Goal: Information Seeking & Learning: Learn about a topic

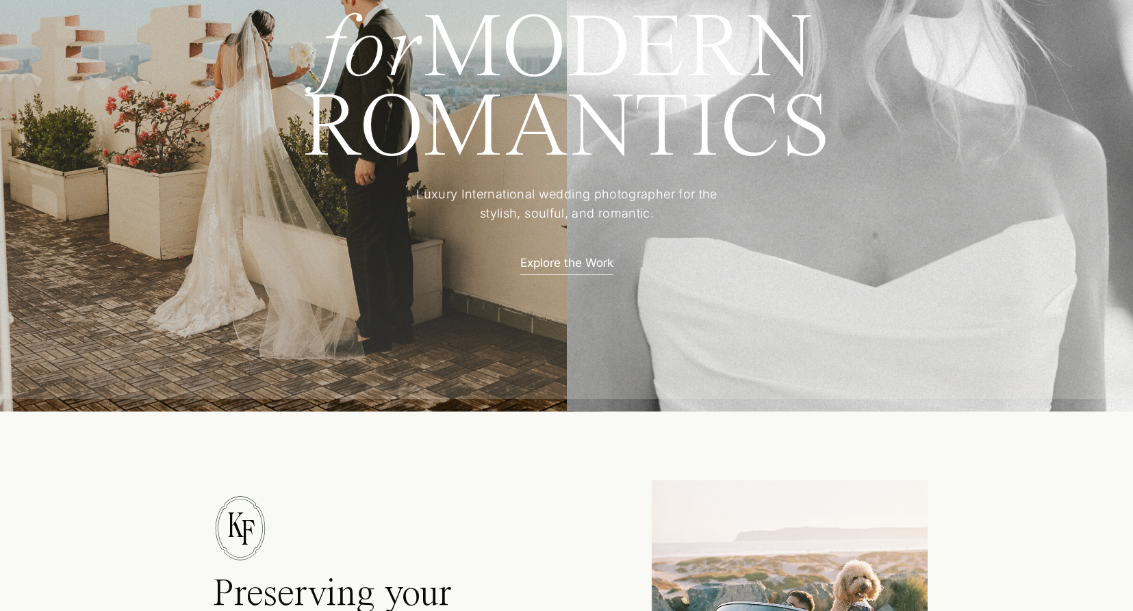
scroll to position [657, 0]
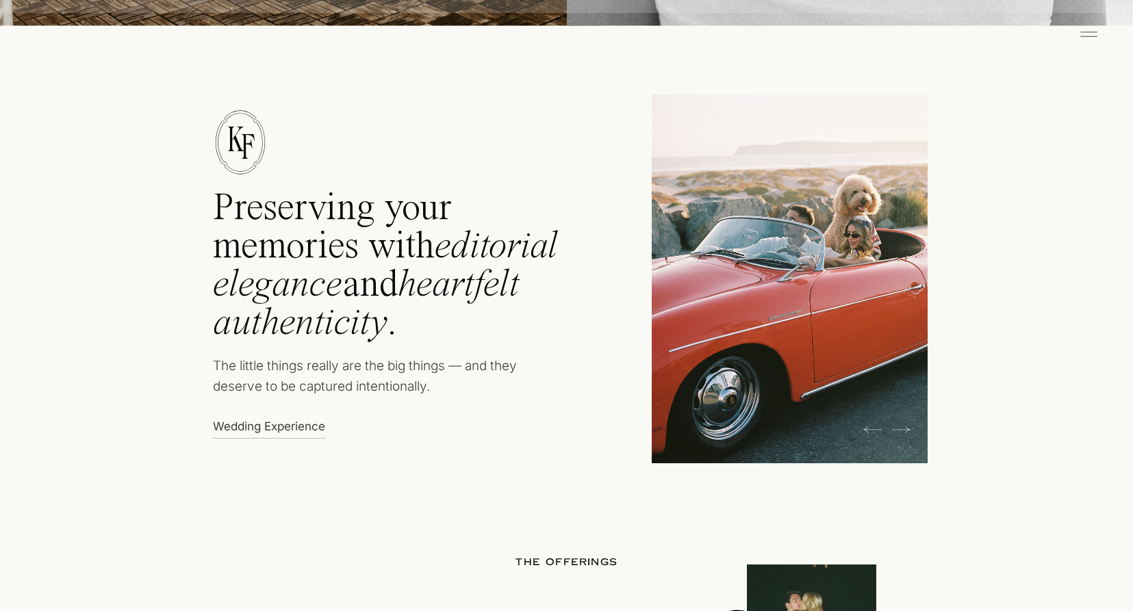
click at [1090, 34] on icon at bounding box center [1087, 34] width 27 height 22
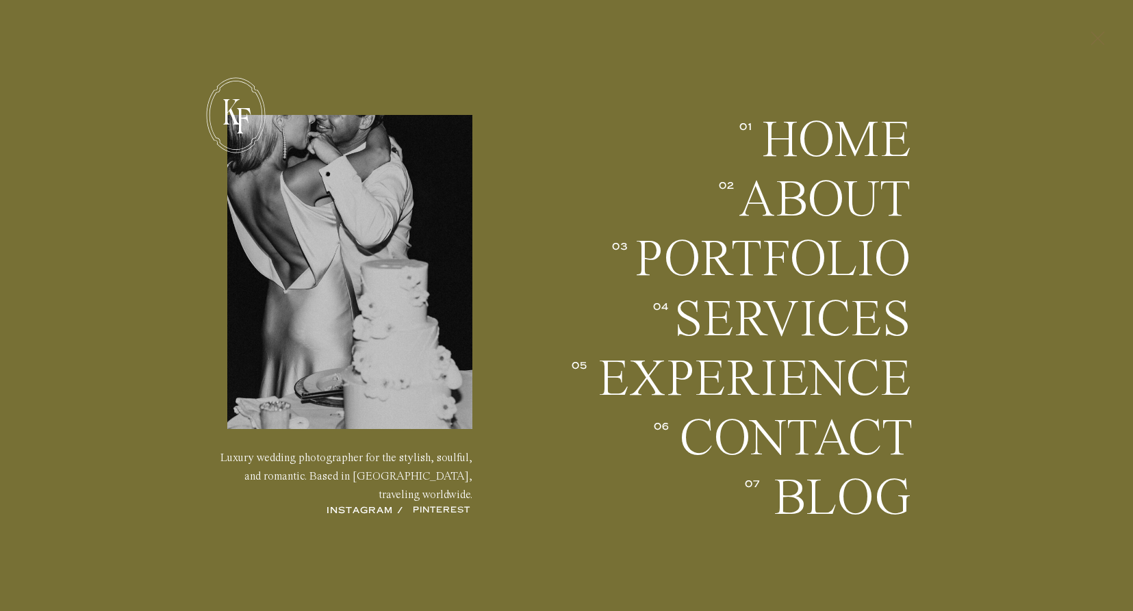
click at [1089, 34] on icon at bounding box center [1096, 39] width 23 height 36
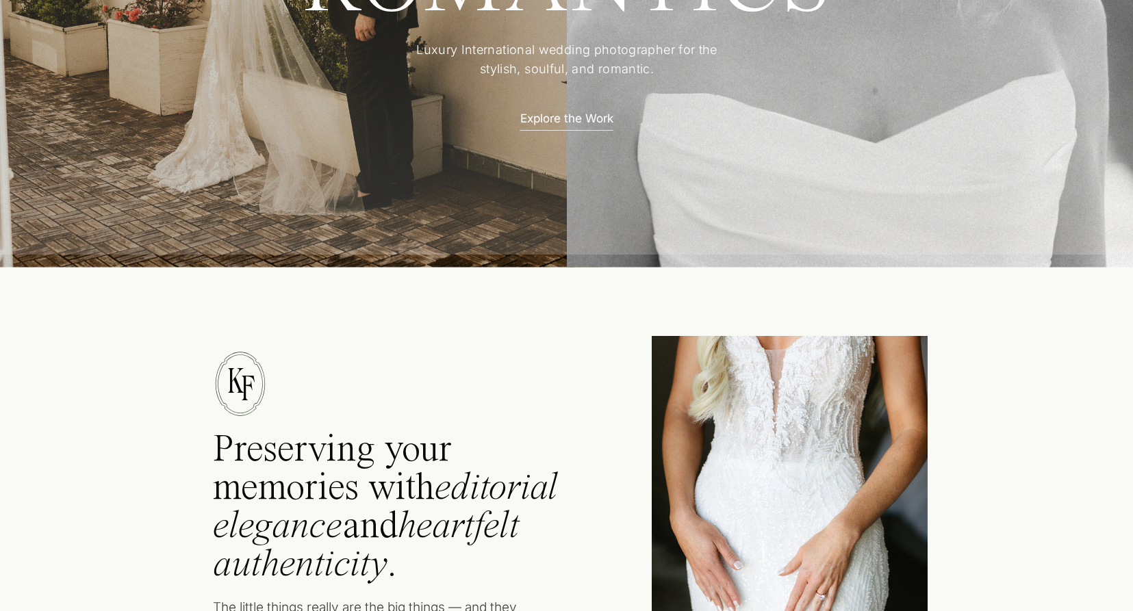
scroll to position [584, 0]
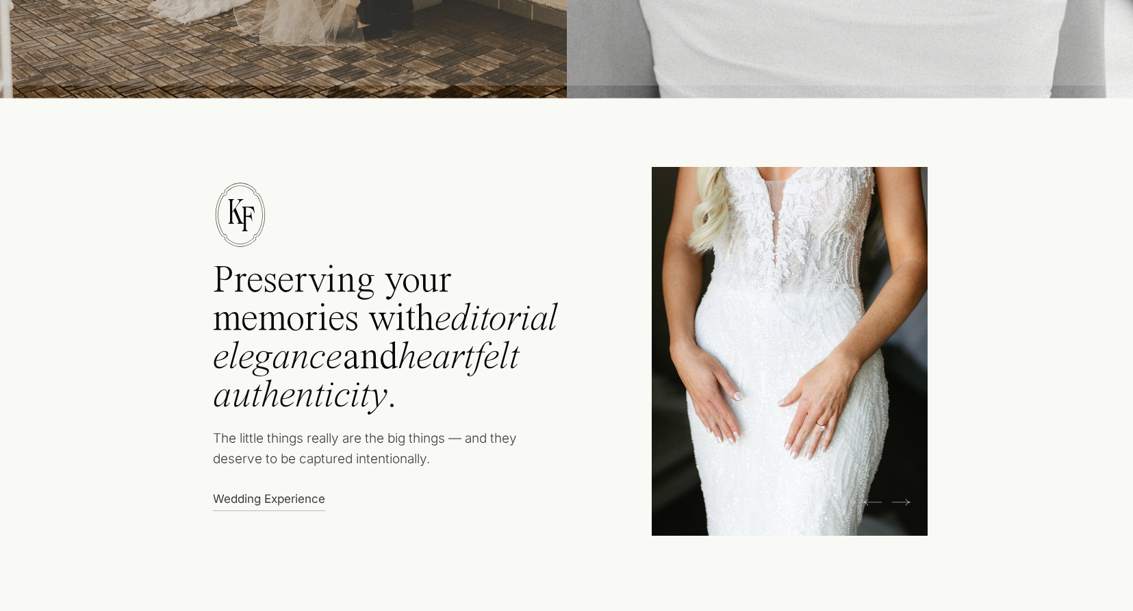
click at [905, 502] on icon at bounding box center [901, 502] width 18 height 21
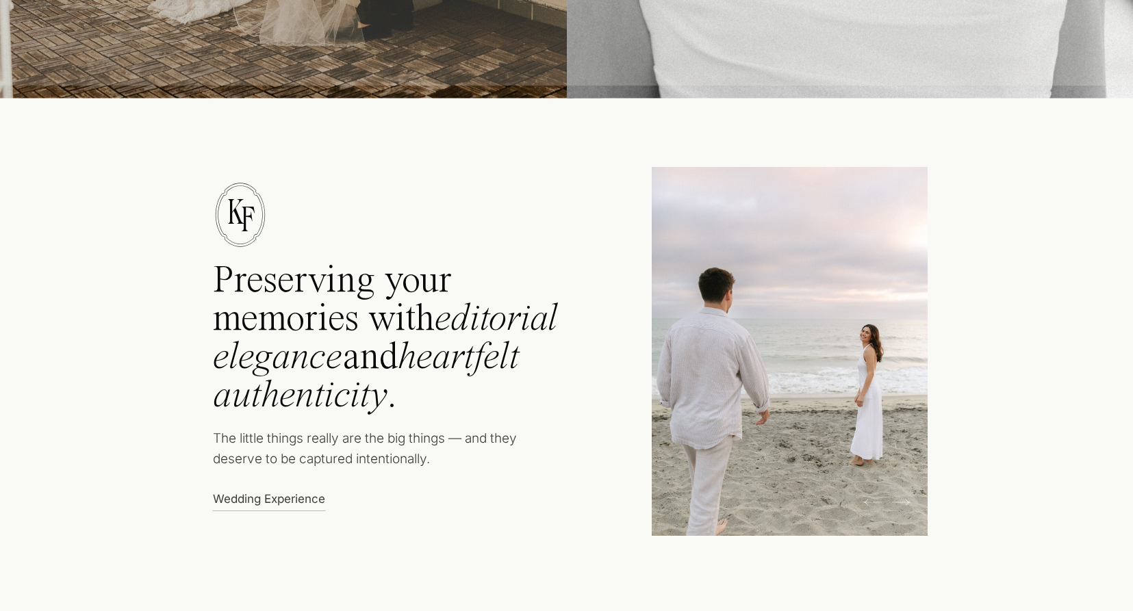
click at [904, 502] on icon at bounding box center [901, 502] width 18 height 21
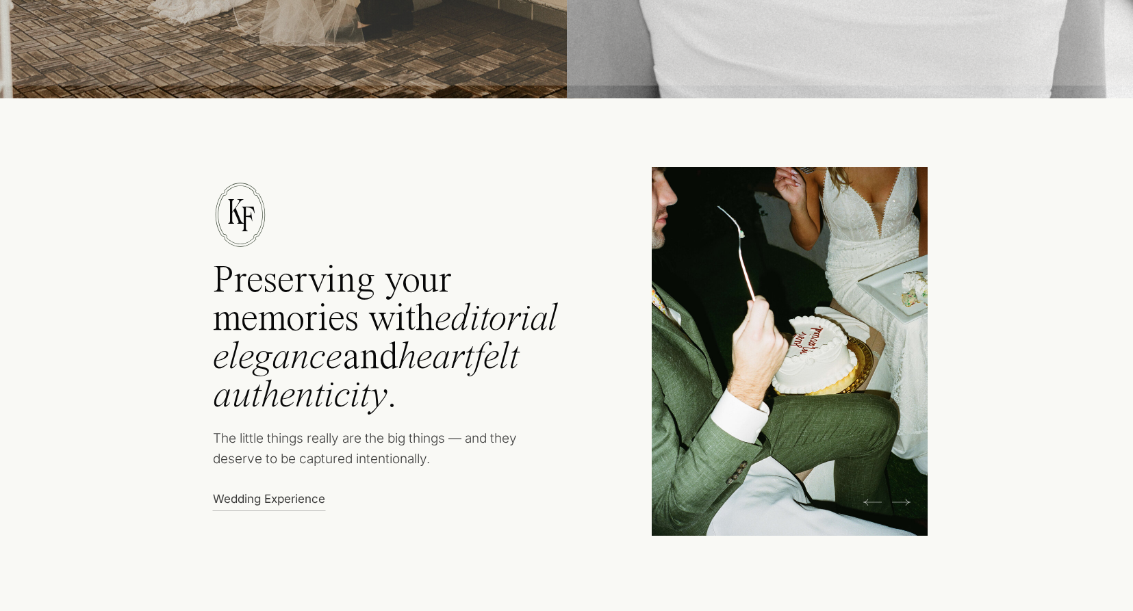
click at [904, 502] on icon at bounding box center [901, 502] width 18 height 21
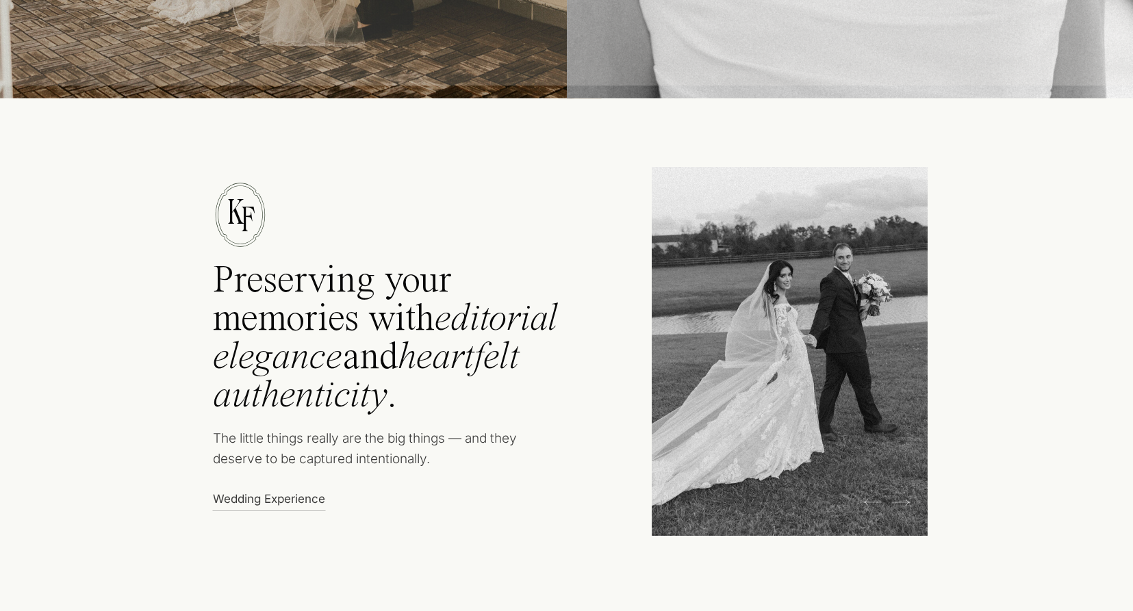
click at [877, 502] on icon at bounding box center [872, 502] width 18 height 21
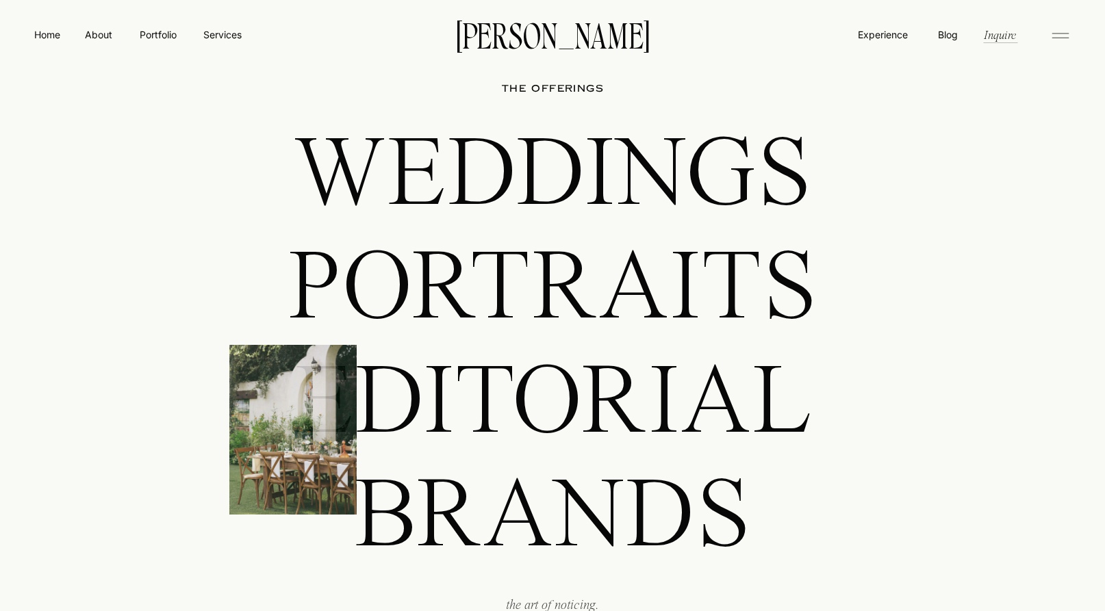
scroll to position [1128, 0]
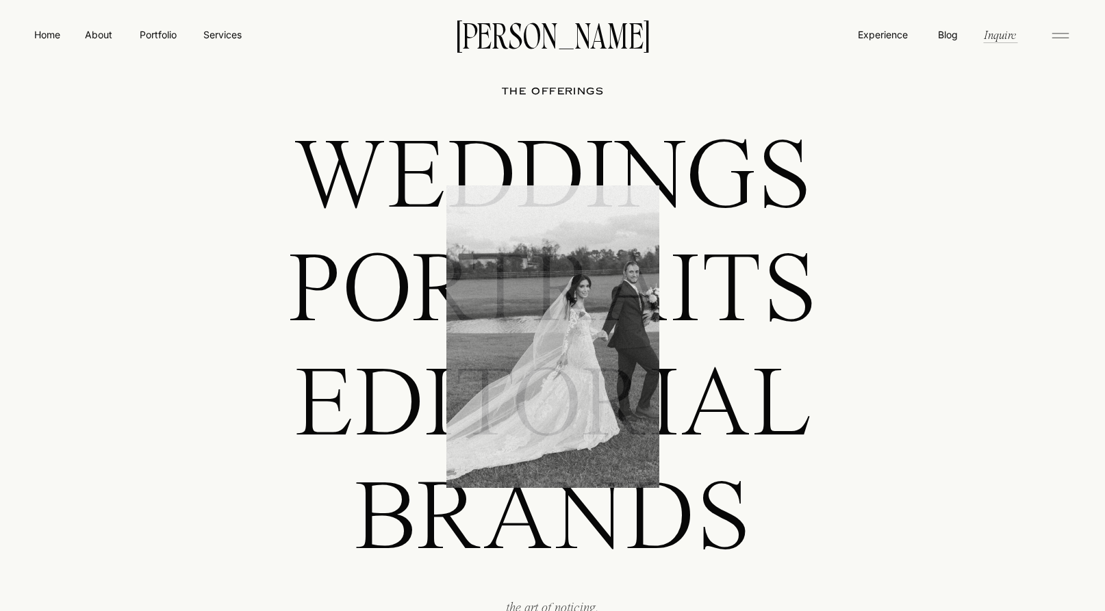
click at [495, 287] on div "THE offerings Weddings Portraits editorial BRANDS the art of noticing." at bounding box center [552, 338] width 1105 height 670
click at [396, 153] on p "Weddings" at bounding box center [552, 174] width 765 height 97
click at [374, 301] on p "Portraits" at bounding box center [552, 288] width 765 height 97
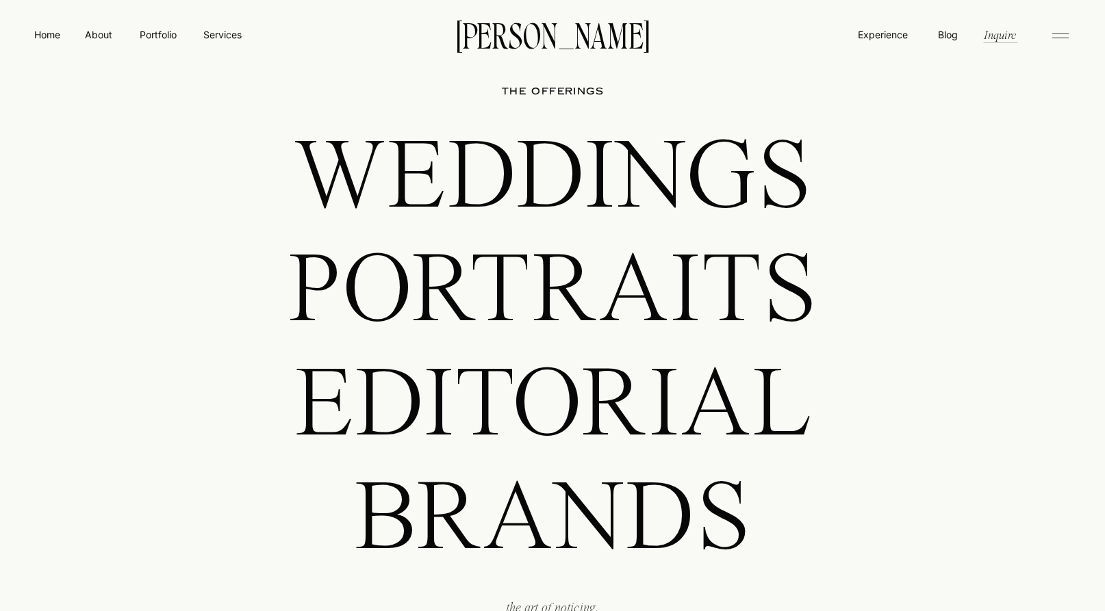
click at [404, 430] on p "editorial" at bounding box center [552, 402] width 765 height 97
click at [464, 521] on p "BRANDS" at bounding box center [552, 515] width 765 height 97
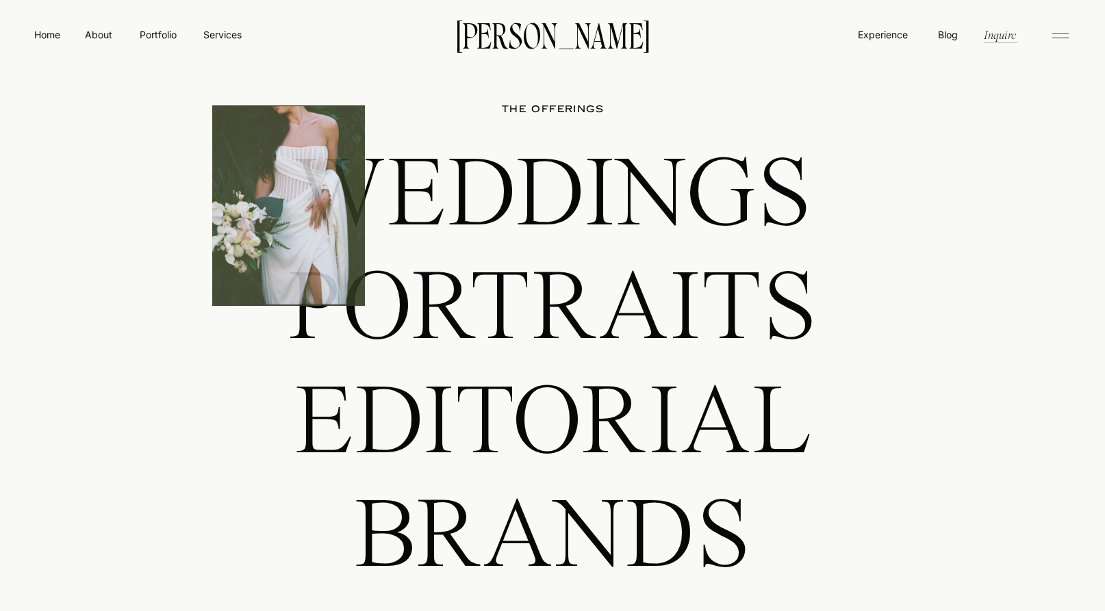
scroll to position [1106, 0]
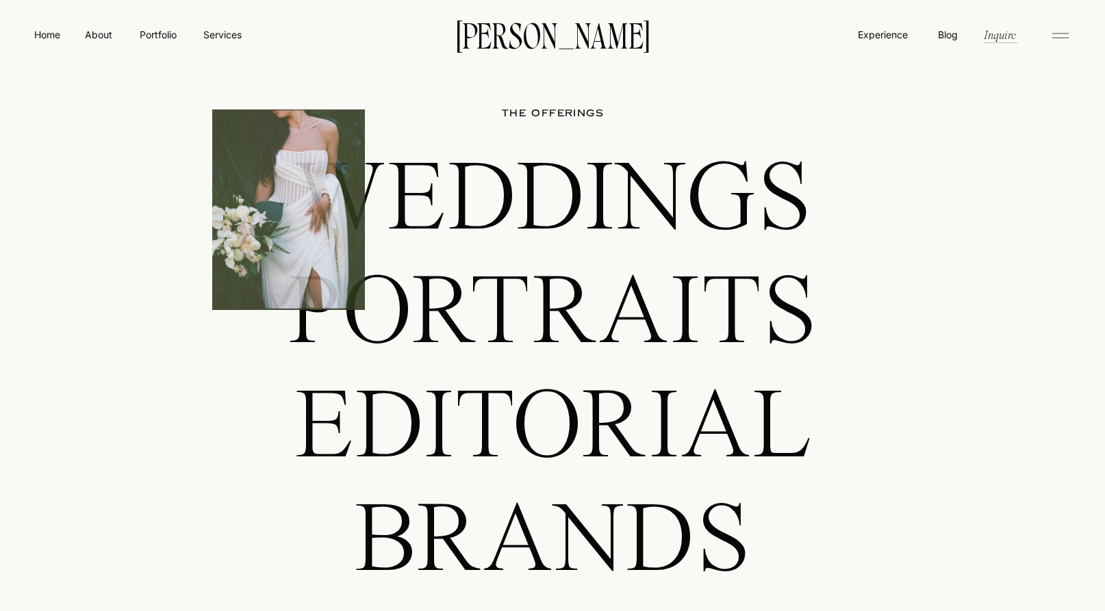
click at [708, 223] on p "Weddings" at bounding box center [552, 196] width 765 height 97
drag, startPoint x: 662, startPoint y: 345, endPoint x: 671, endPoint y: 424, distance: 79.9
click at [662, 345] on p "Portraits" at bounding box center [552, 309] width 765 height 97
click at [666, 437] on p "editorial" at bounding box center [552, 424] width 765 height 97
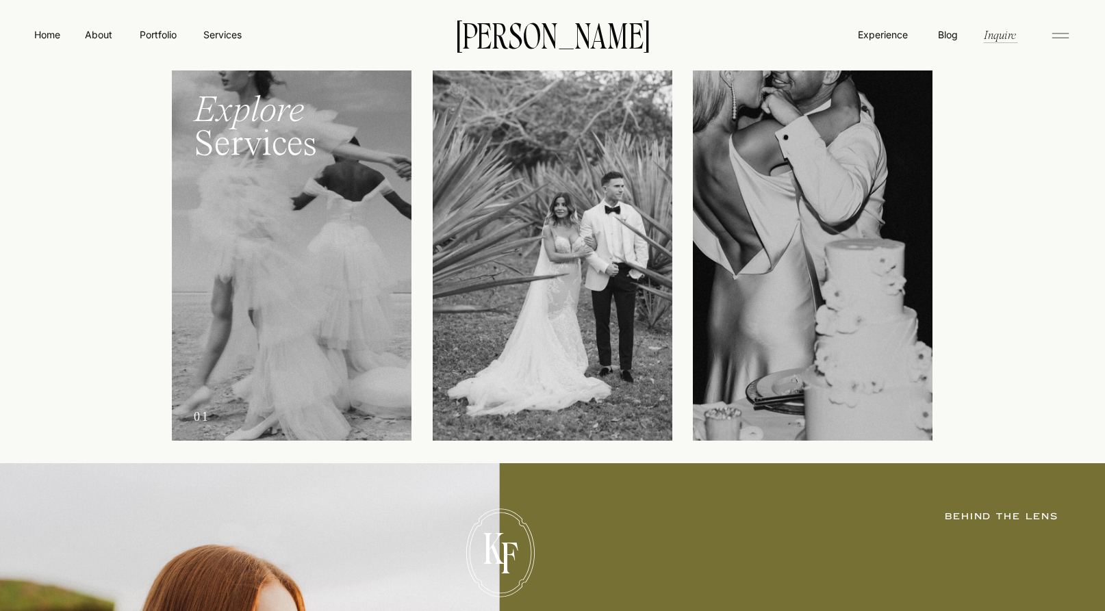
scroll to position [1737, 0]
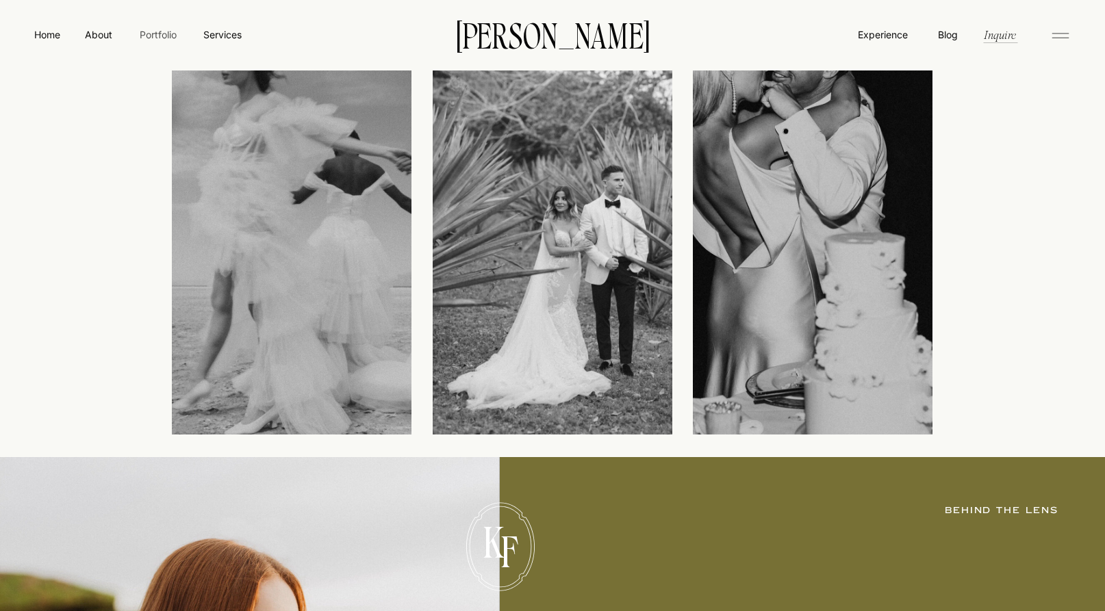
click at [152, 31] on nav "Portfolio" at bounding box center [157, 34] width 49 height 14
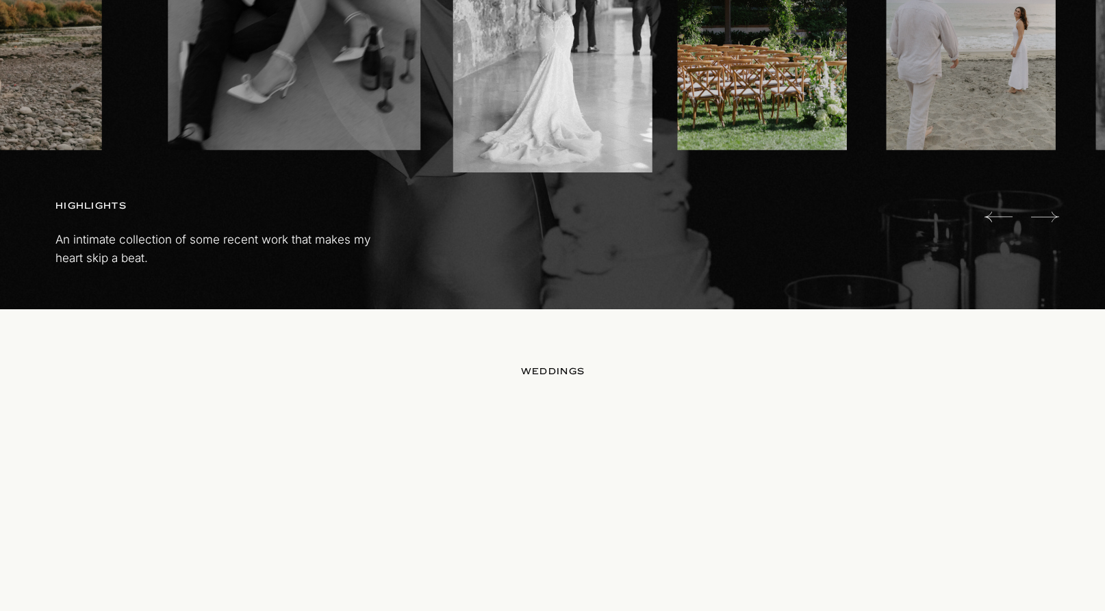
scroll to position [1081, 0]
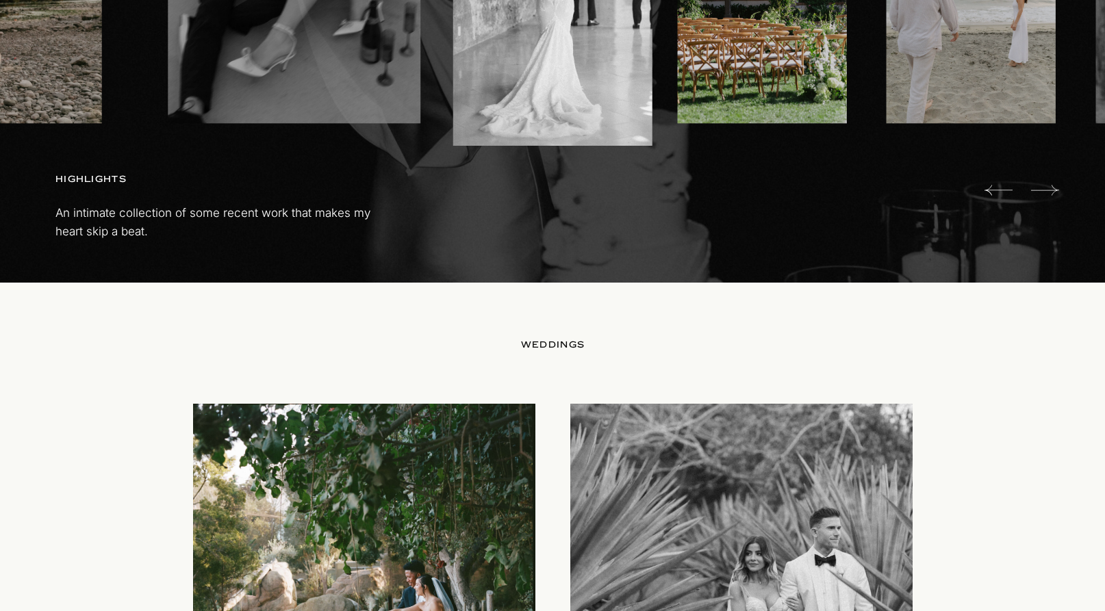
click at [1050, 184] on icon at bounding box center [1045, 190] width 28 height 27
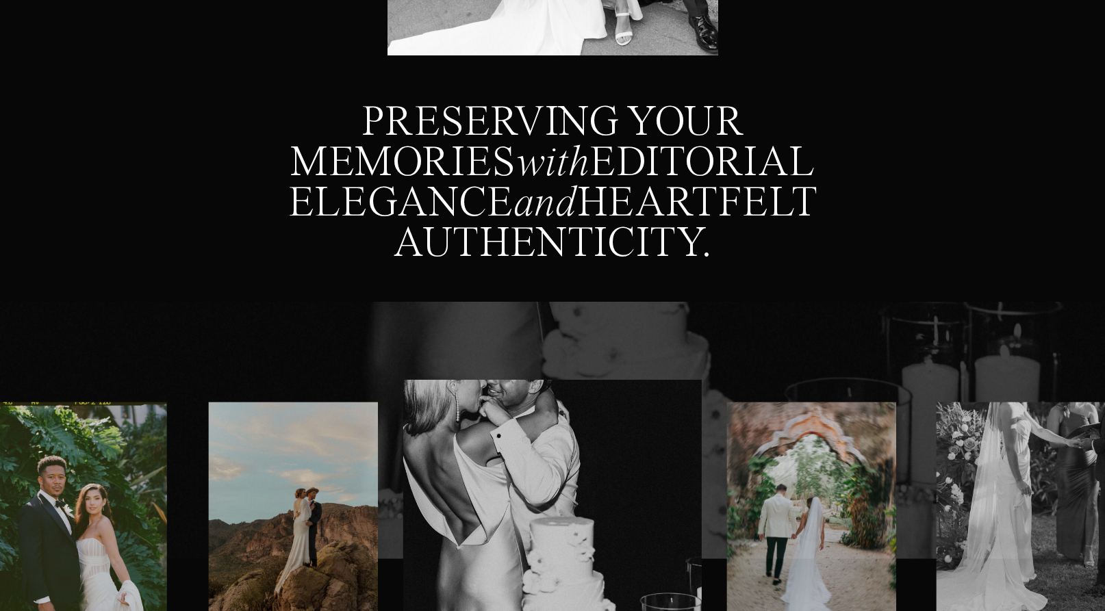
scroll to position [0, 0]
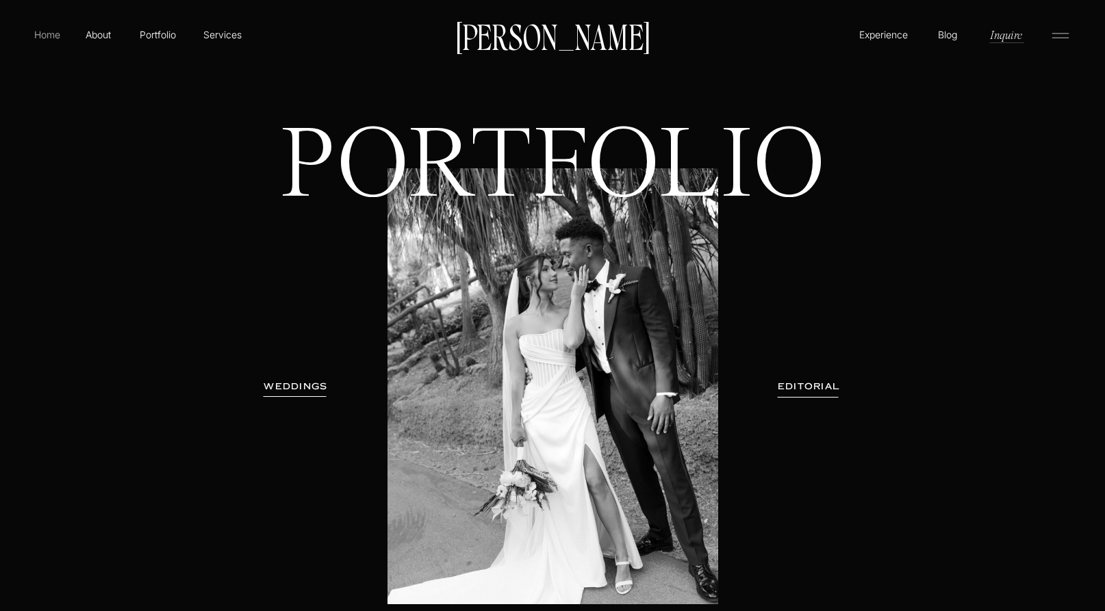
click at [49, 36] on p "Home" at bounding box center [46, 34] width 31 height 14
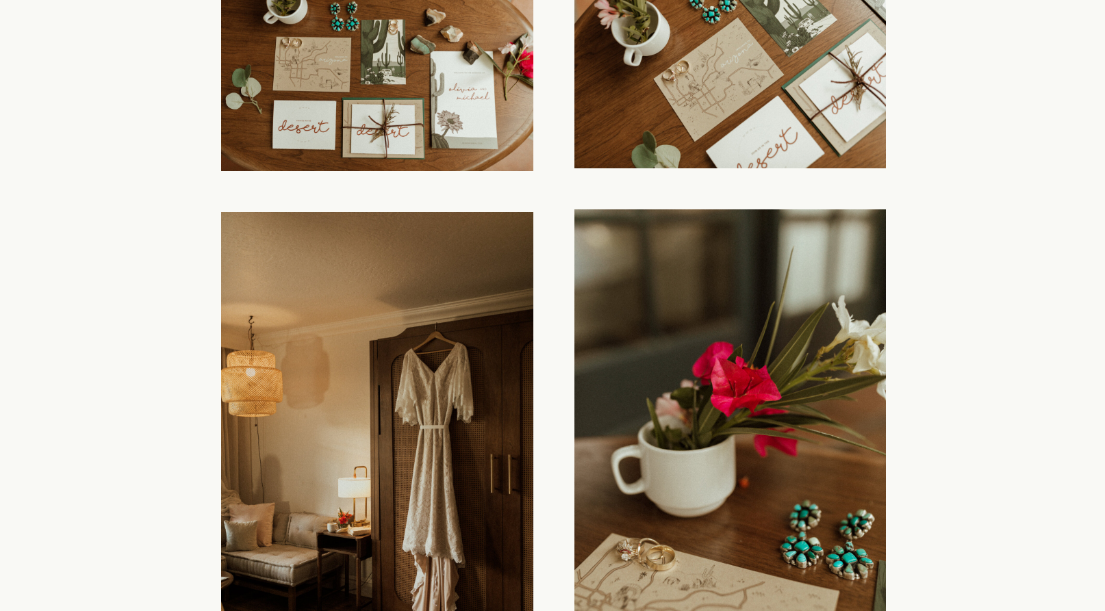
scroll to position [1996, 0]
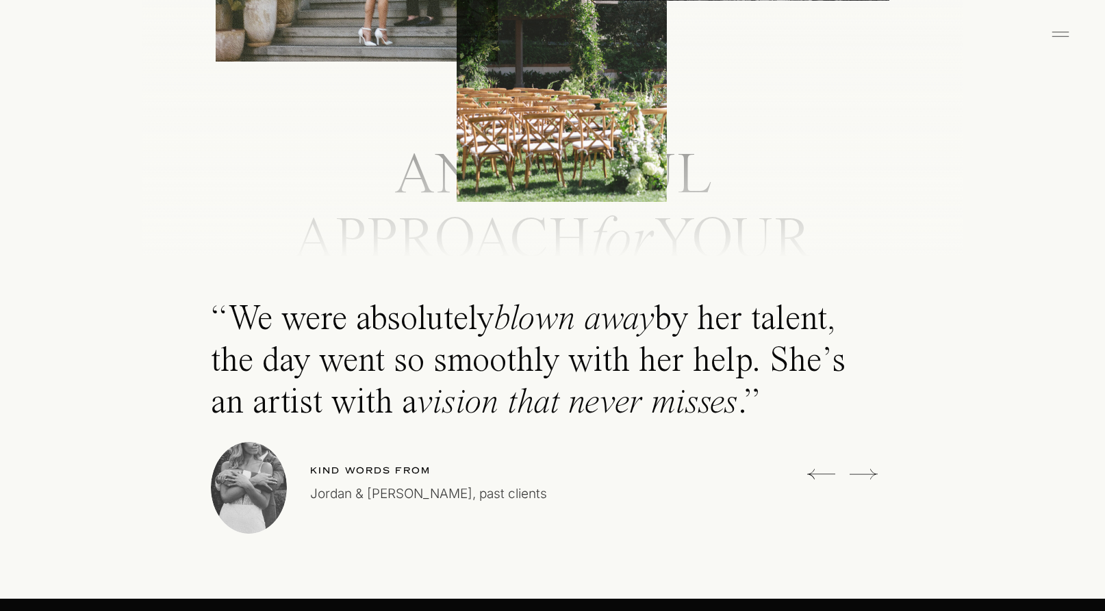
scroll to position [3767, 0]
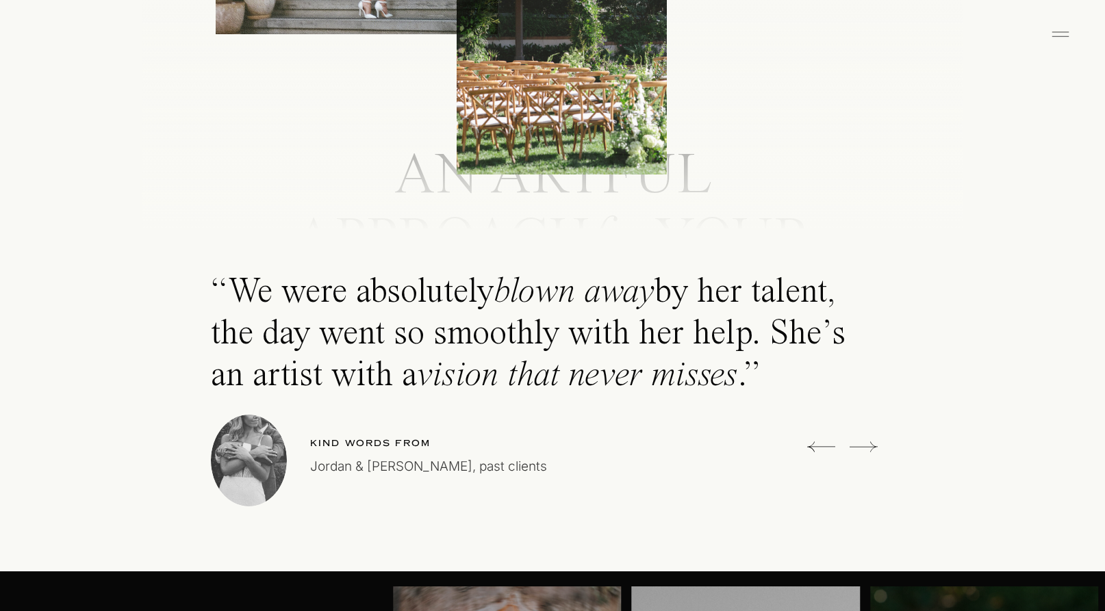
click at [859, 446] on icon at bounding box center [863, 446] width 28 height 10
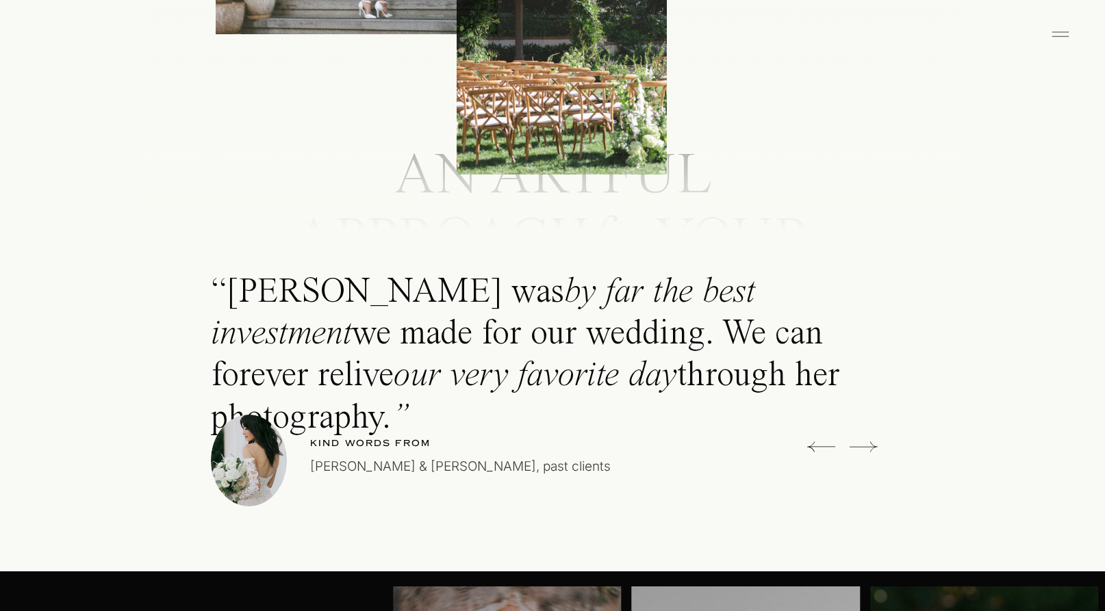
click at [859, 446] on icon at bounding box center [863, 446] width 28 height 10
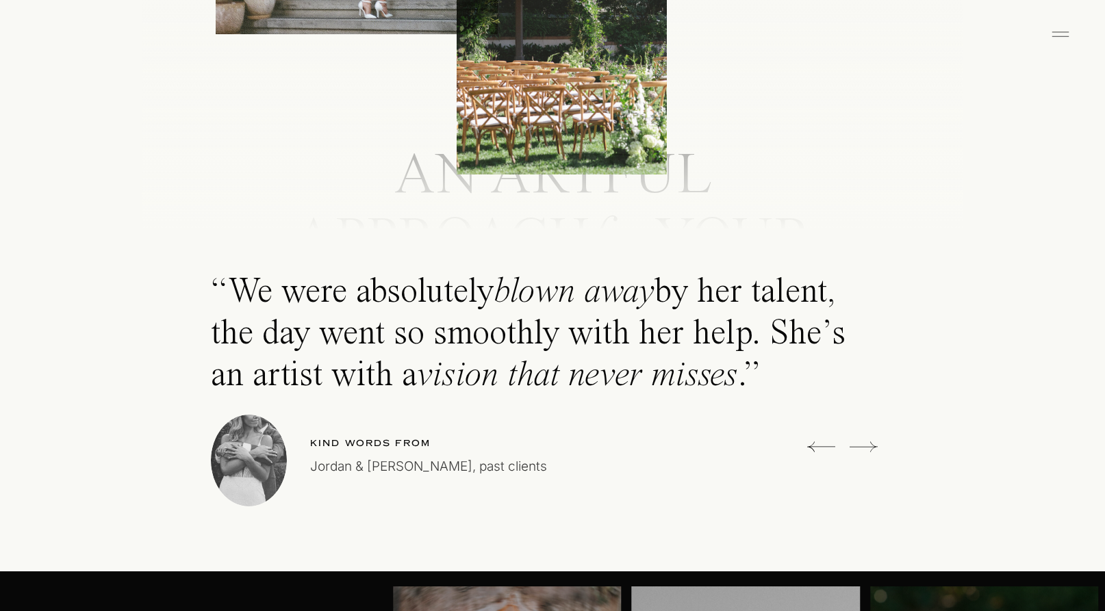
click at [820, 446] on icon at bounding box center [821, 446] width 28 height 27
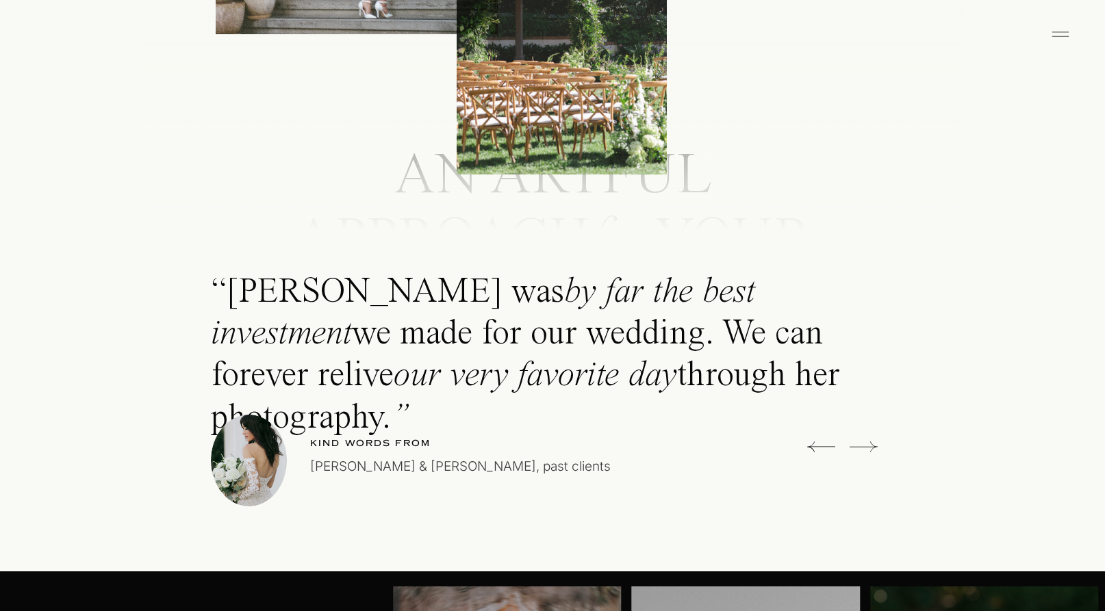
click at [859, 441] on icon at bounding box center [863, 446] width 28 height 27
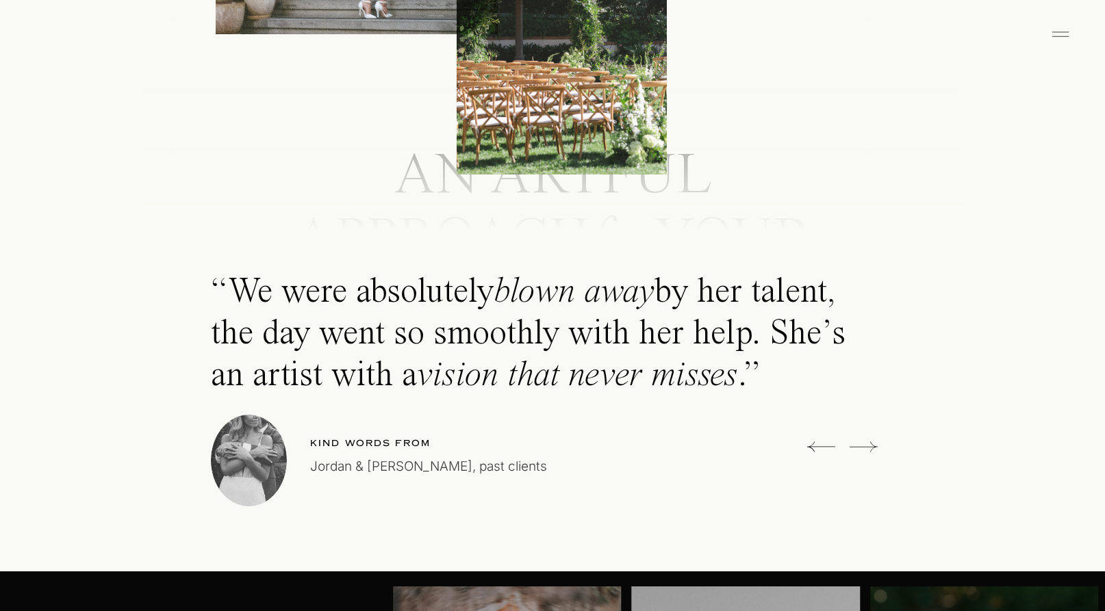
click at [860, 446] on icon at bounding box center [863, 446] width 28 height 27
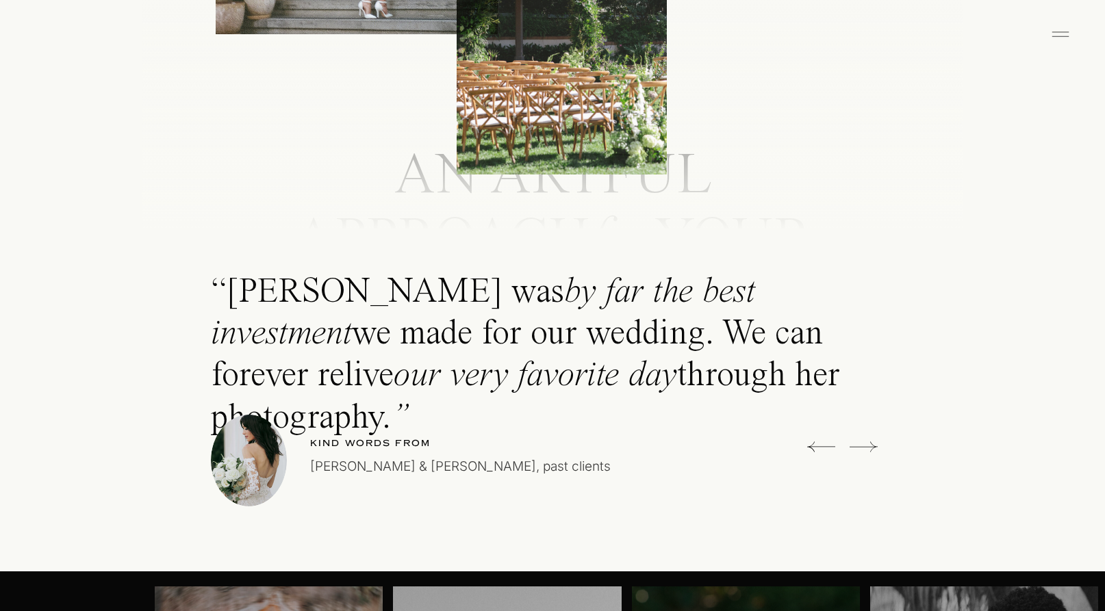
click at [856, 446] on icon at bounding box center [863, 446] width 28 height 27
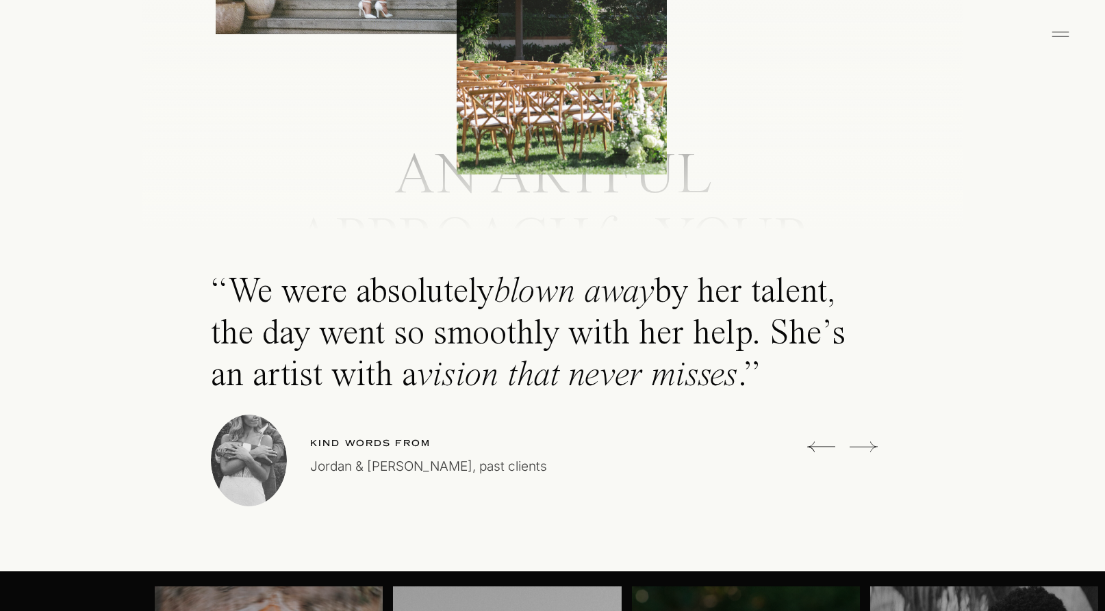
click at [856, 446] on icon at bounding box center [863, 446] width 28 height 27
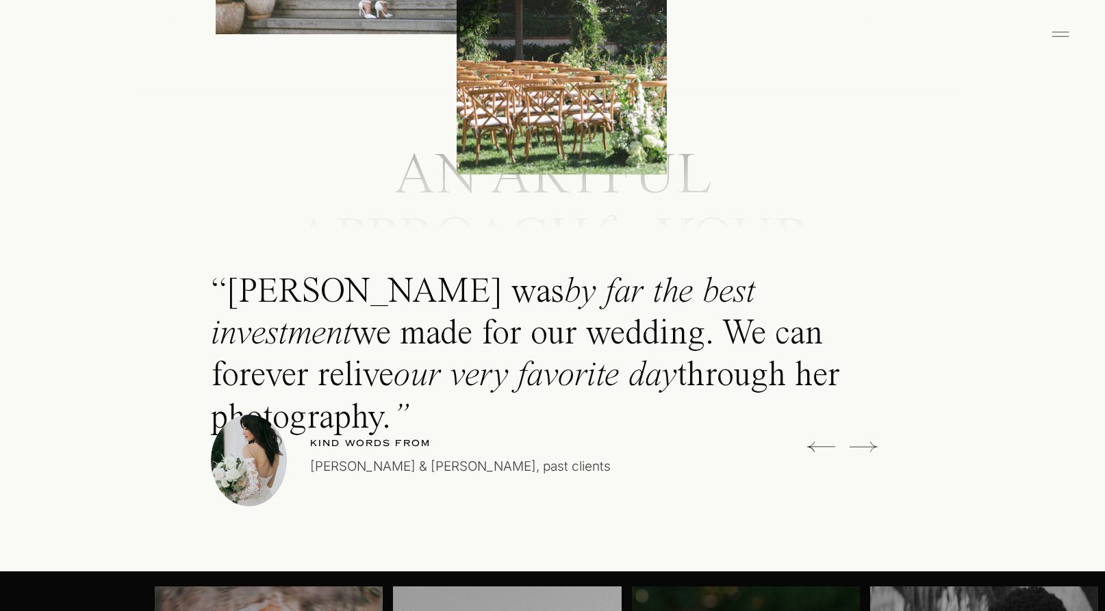
click at [856, 446] on icon at bounding box center [863, 446] width 28 height 27
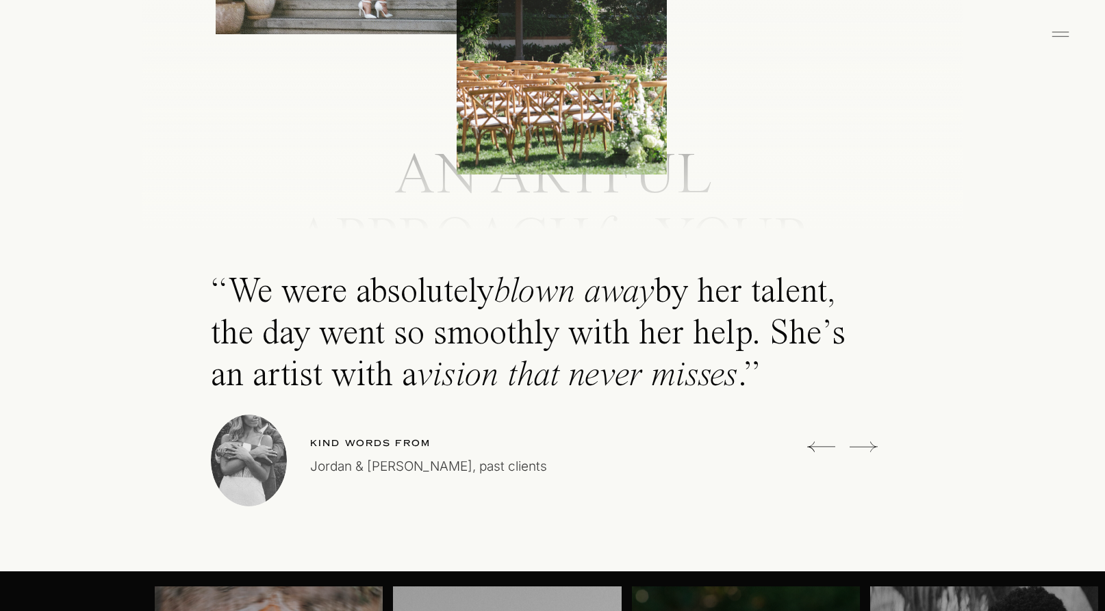
click at [856, 446] on icon at bounding box center [863, 446] width 28 height 27
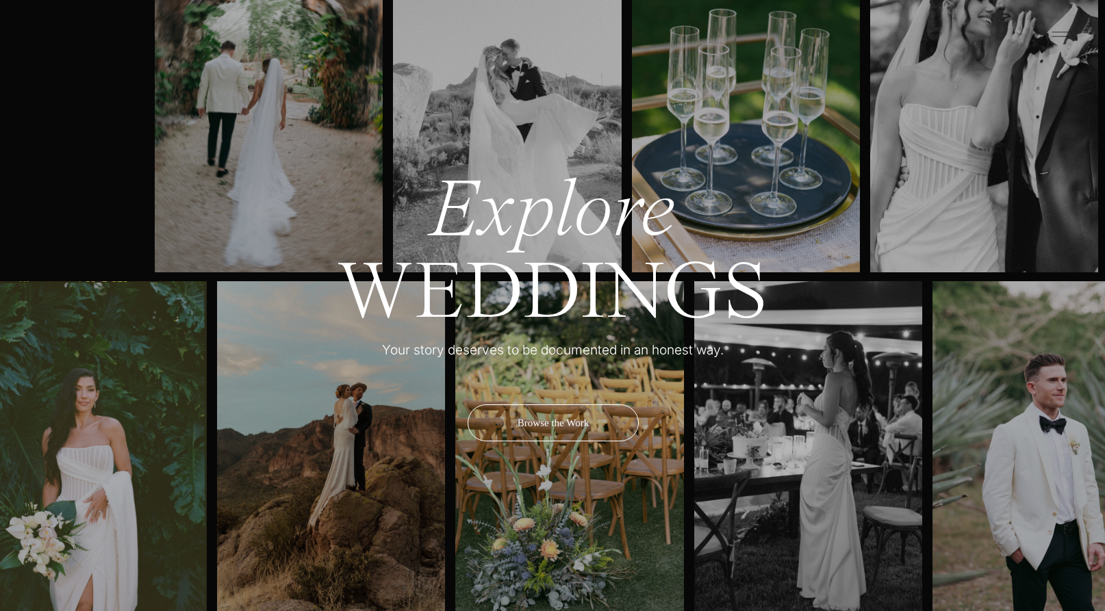
scroll to position [4427, 0]
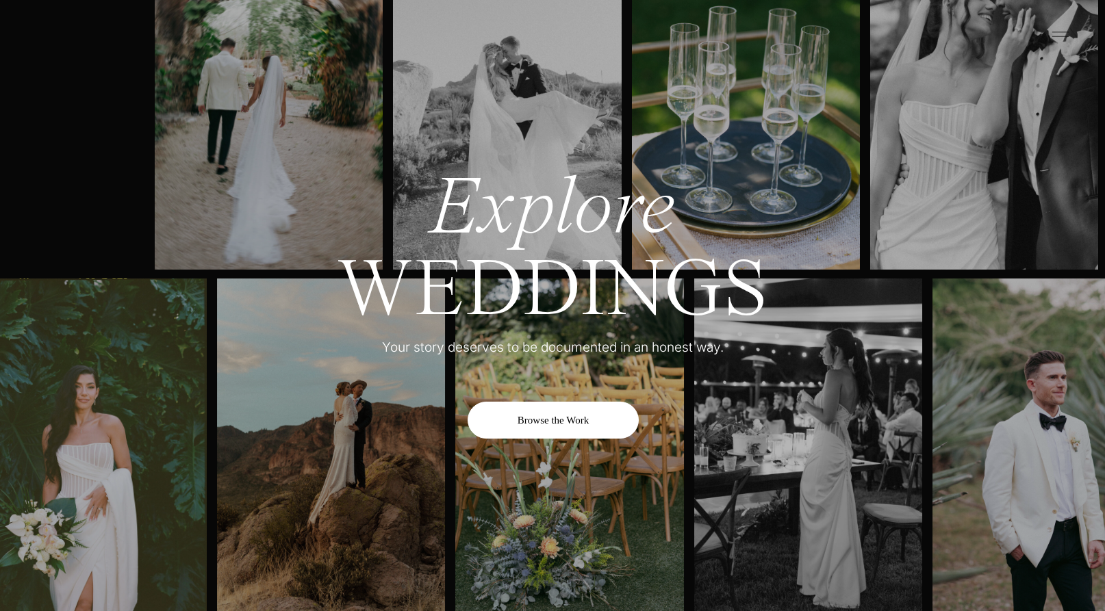
click at [587, 427] on div "Browse the Work" at bounding box center [552, 420] width 171 height 37
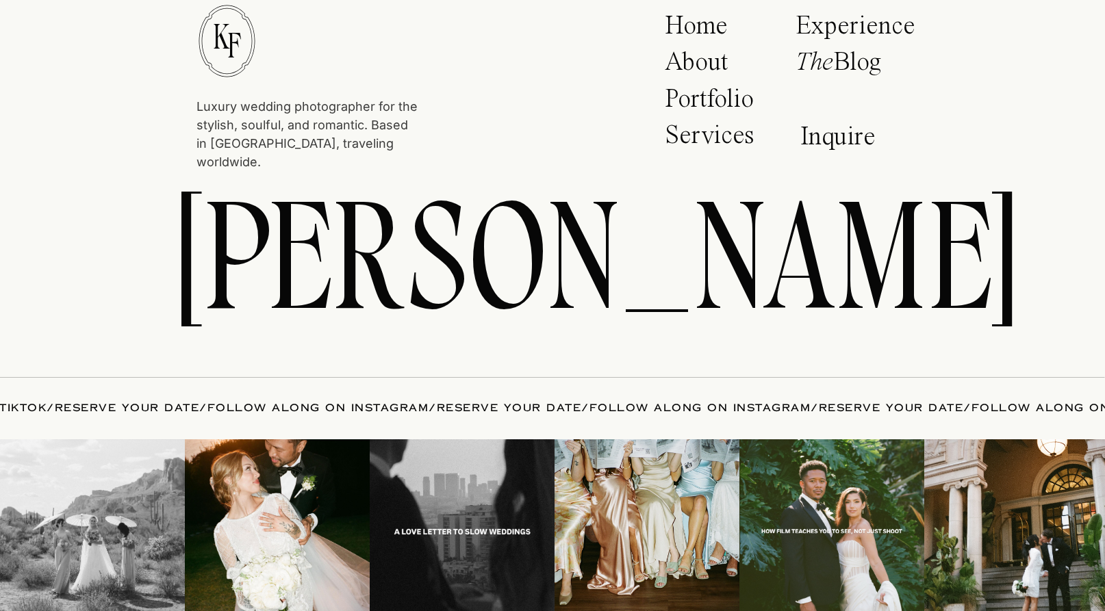
scroll to position [7189, 0]
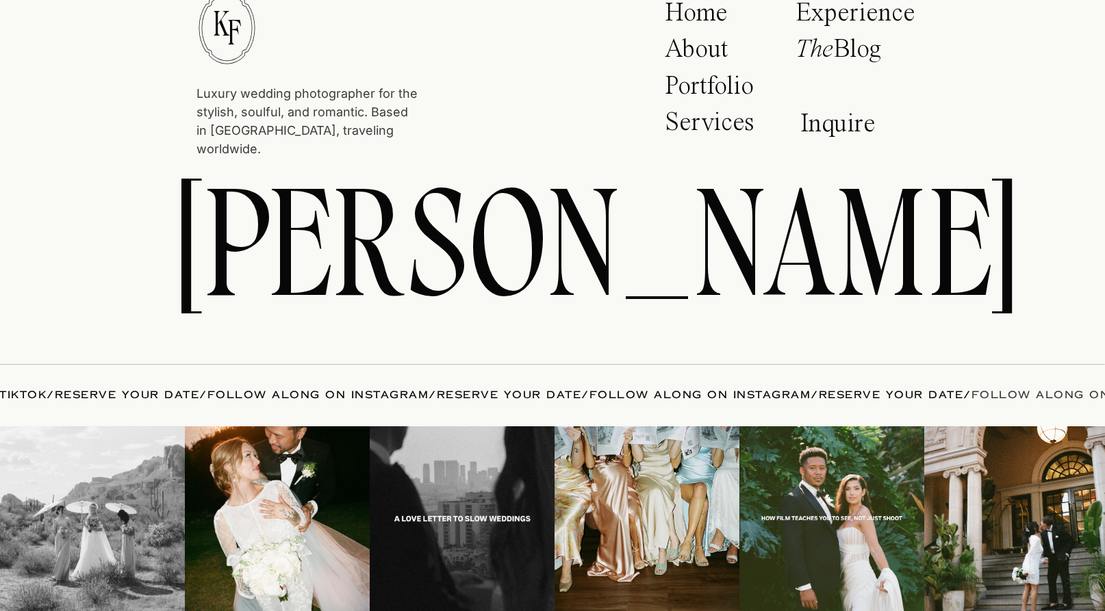
click at [971, 389] on link "FOLLOW ALONG ON INSTAGRAM" at bounding box center [1082, 395] width 222 height 14
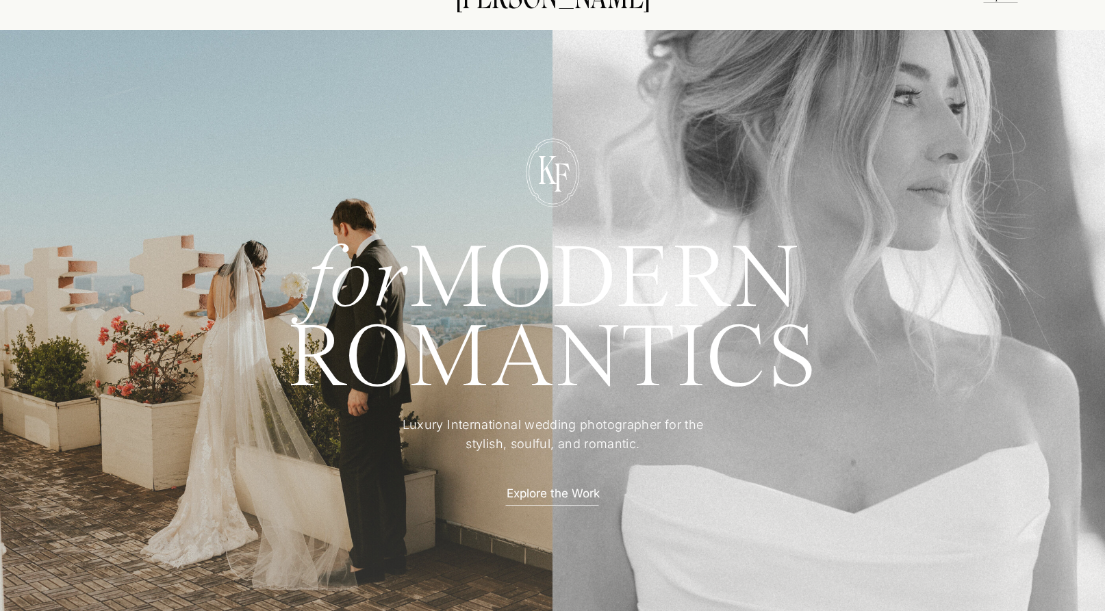
scroll to position [0, 0]
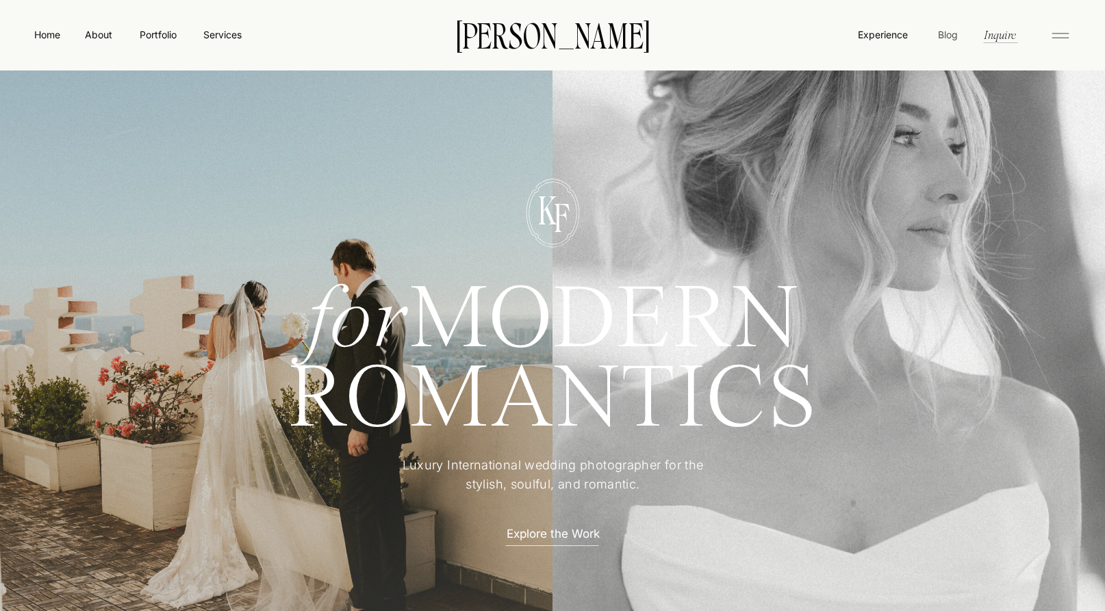
click at [942, 38] on nav "Blog" at bounding box center [947, 34] width 26 height 14
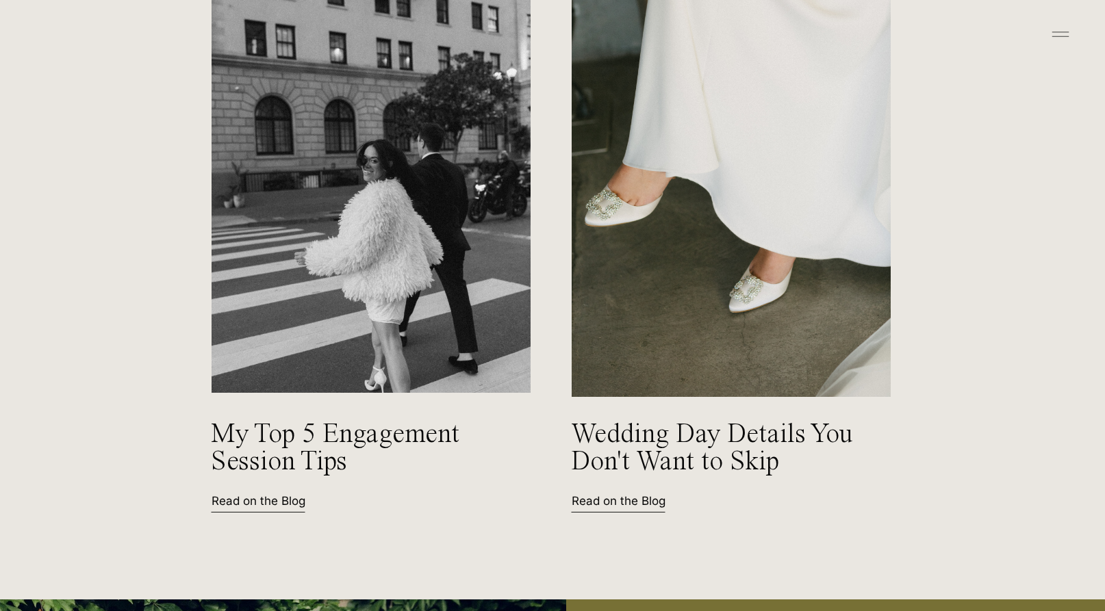
scroll to position [5894, 0]
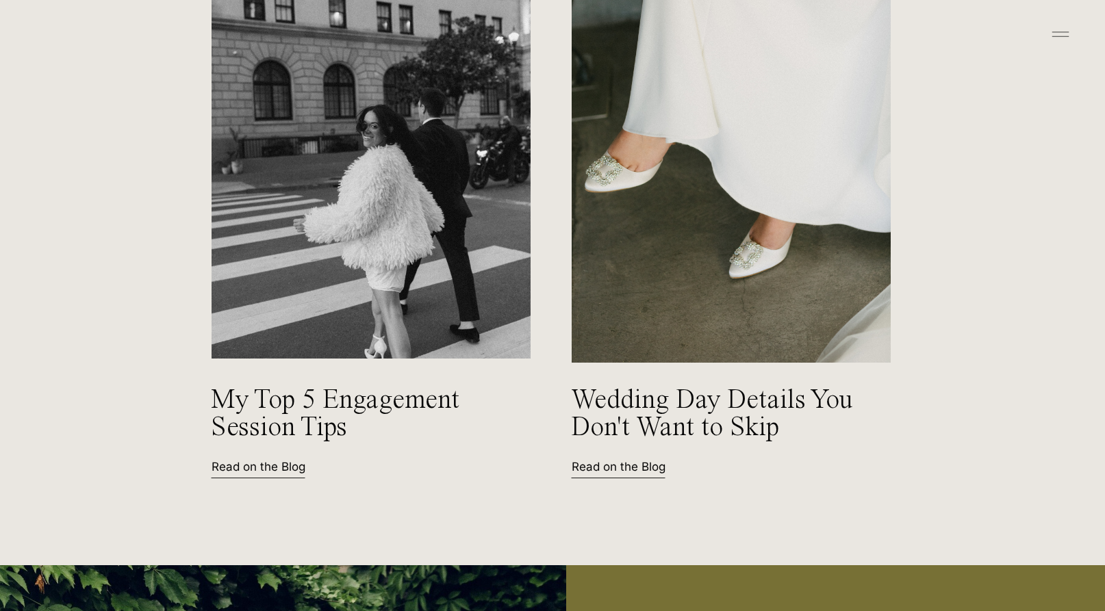
click at [435, 205] on img at bounding box center [371, 146] width 324 height 432
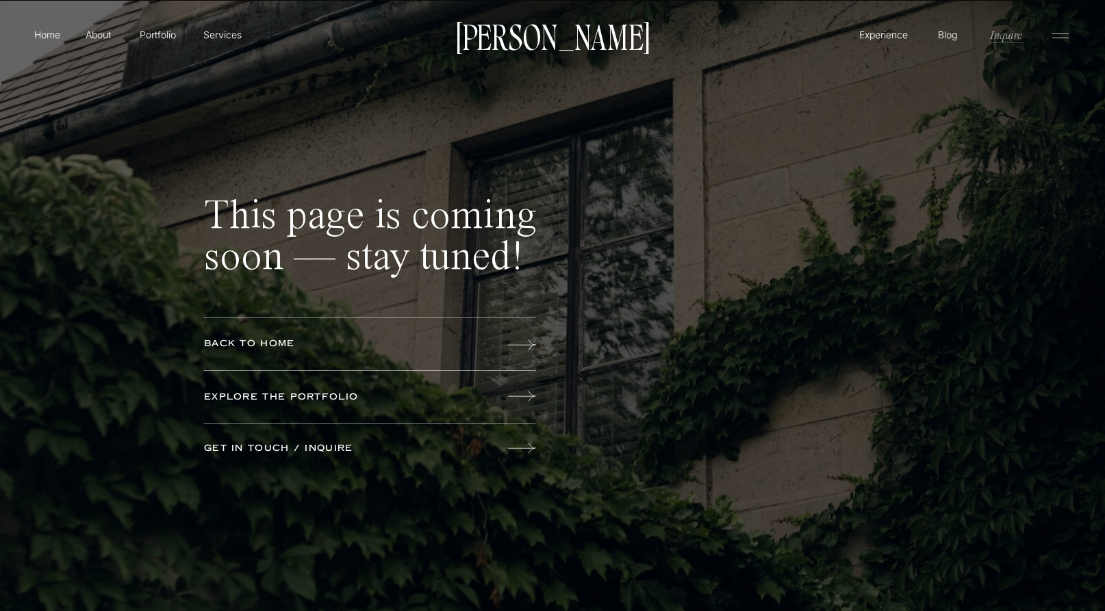
click at [1018, 38] on p "Inquire" at bounding box center [1005, 35] width 35 height 16
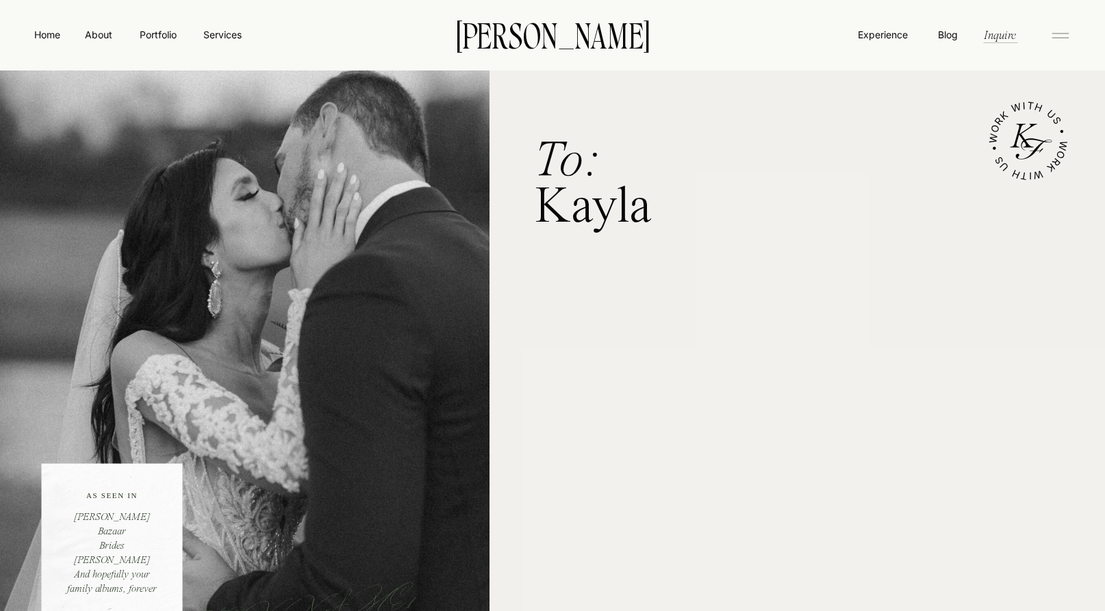
click at [1050, 36] on icon at bounding box center [1059, 36] width 27 height 22
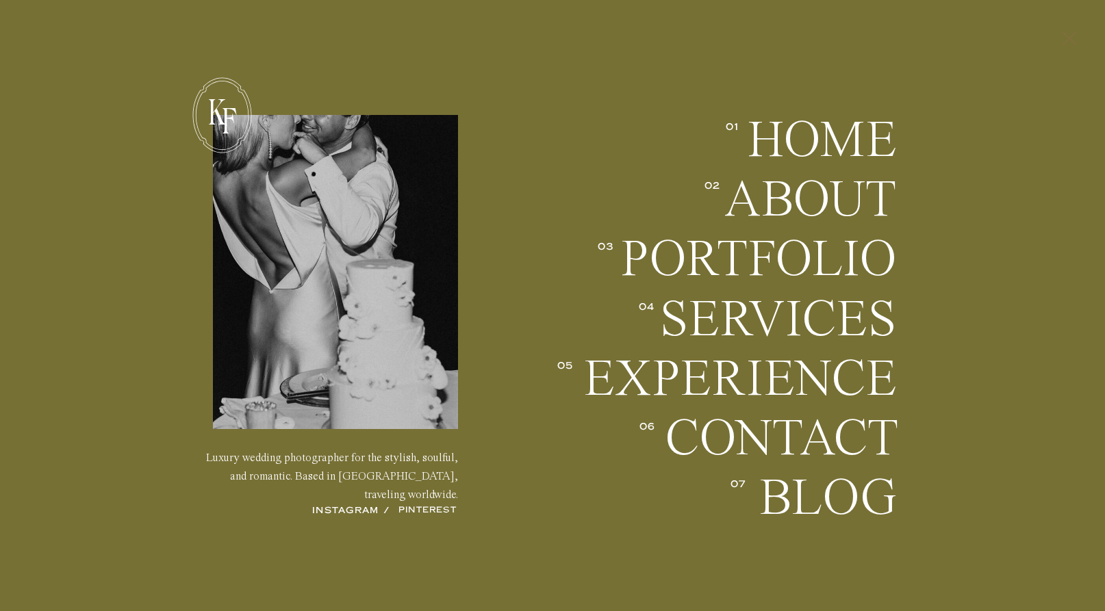
click at [1068, 38] on icon at bounding box center [1068, 39] width 23 height 36
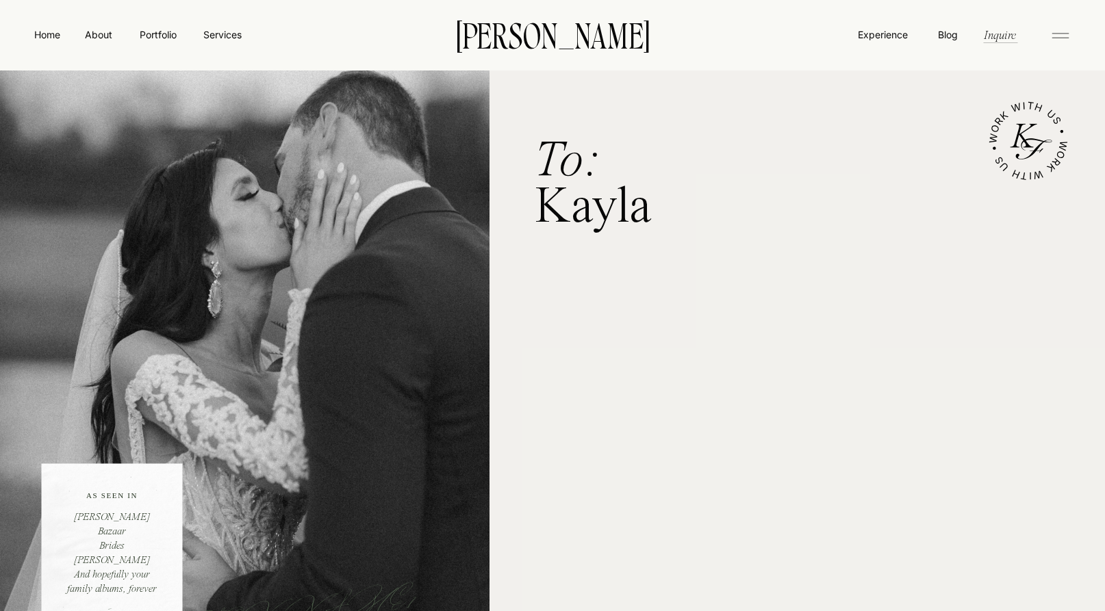
click at [1029, 137] on div at bounding box center [1031, 143] width 44 height 55
click at [1034, 149] on div at bounding box center [1031, 143] width 44 height 55
click at [1020, 175] on textpath "Work With Us • Work with Us •" at bounding box center [1028, 141] width 86 height 86
click at [1025, 177] on textpath "Work With Us • Work with Us •" at bounding box center [1028, 141] width 99 height 99
drag, startPoint x: 1043, startPoint y: 110, endPoint x: 1003, endPoint y: 119, distance: 40.7
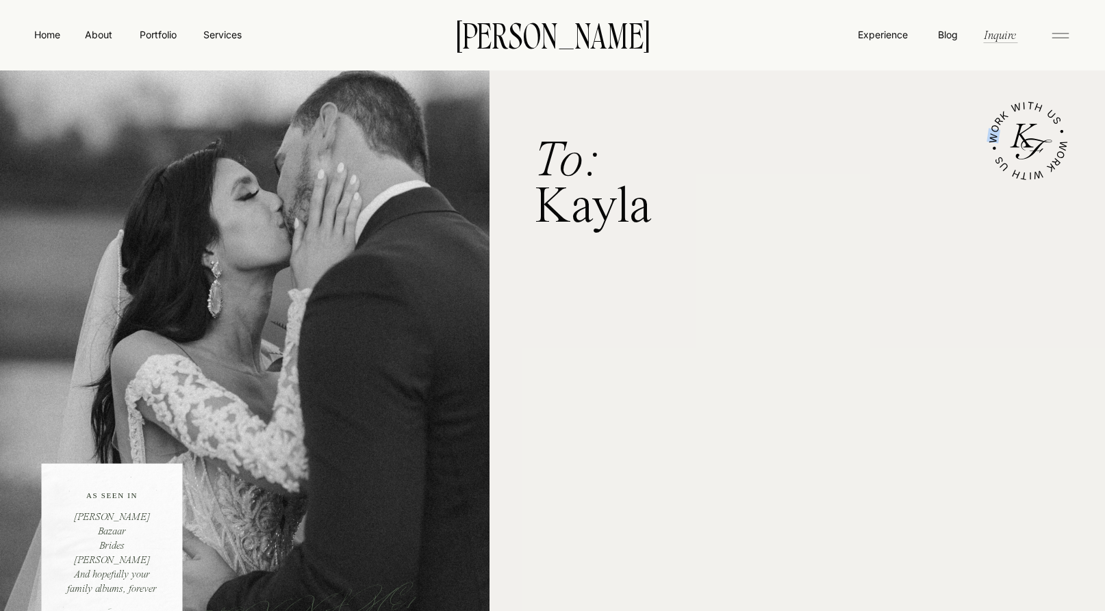
click at [996, 131] on textpath "Work With Us • Work with Us •" at bounding box center [1028, 141] width 92 height 92
drag, startPoint x: 1014, startPoint y: 108, endPoint x: 1018, endPoint y: 202, distance: 93.8
click at [1018, 202] on icon "Work With Us • Work with Us •" at bounding box center [1028, 141] width 166 height 166
click at [230, 36] on nav "Services" at bounding box center [222, 34] width 40 height 14
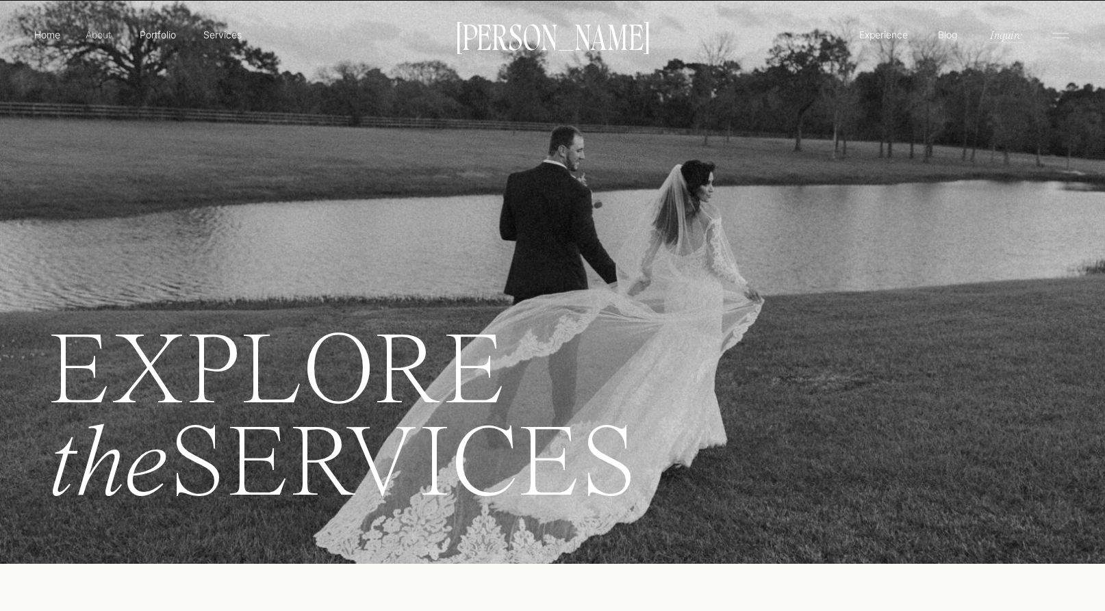
click at [88, 36] on p "About" at bounding box center [98, 34] width 31 height 14
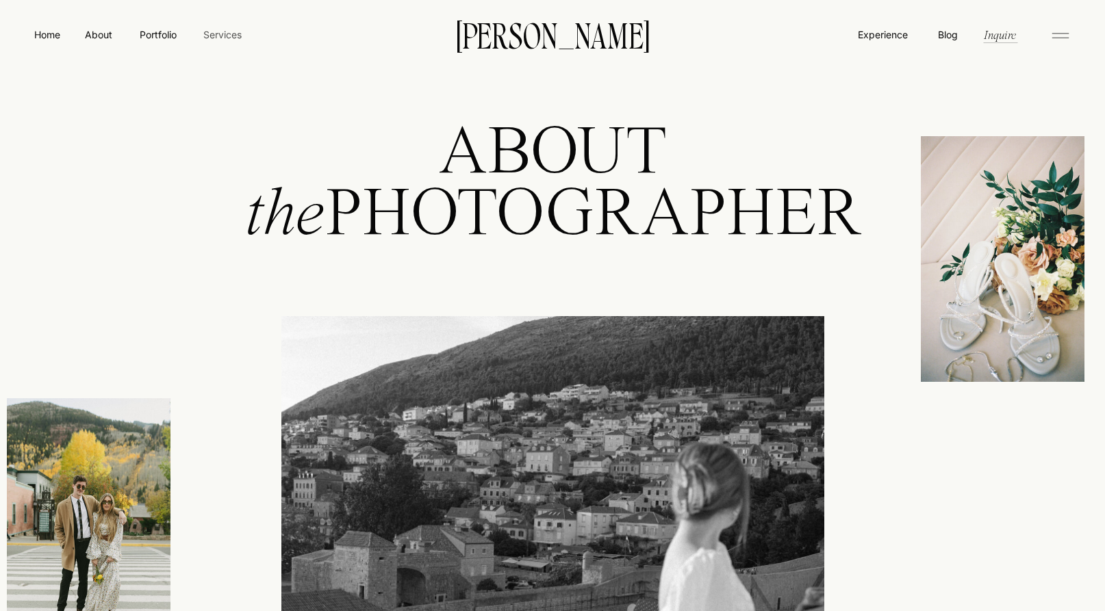
click at [229, 31] on nav "Services" at bounding box center [222, 34] width 40 height 14
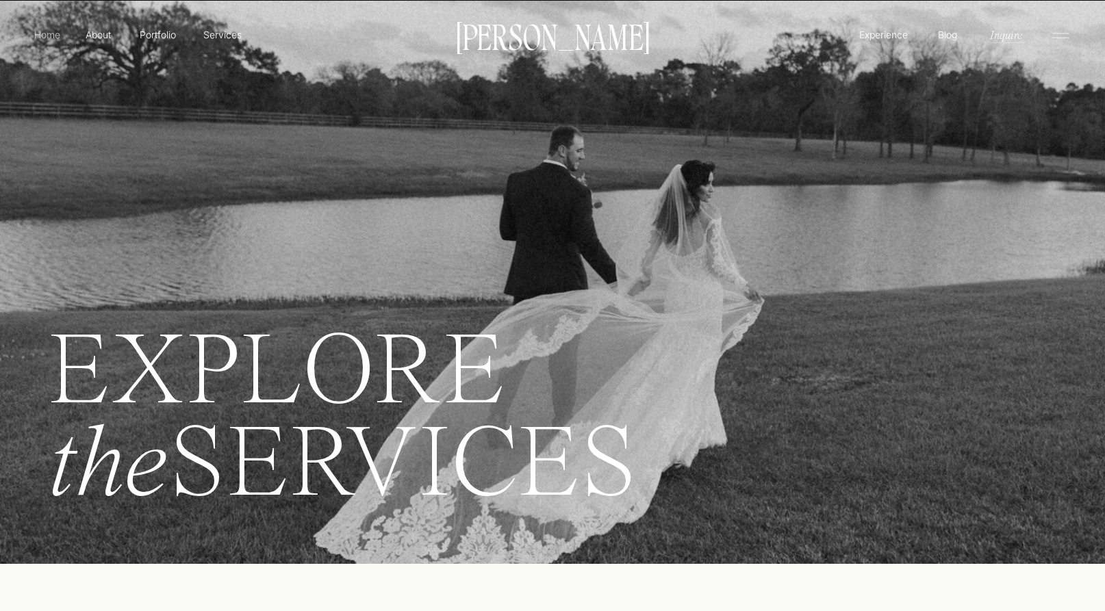
click at [58, 34] on p "Home" at bounding box center [46, 34] width 31 height 14
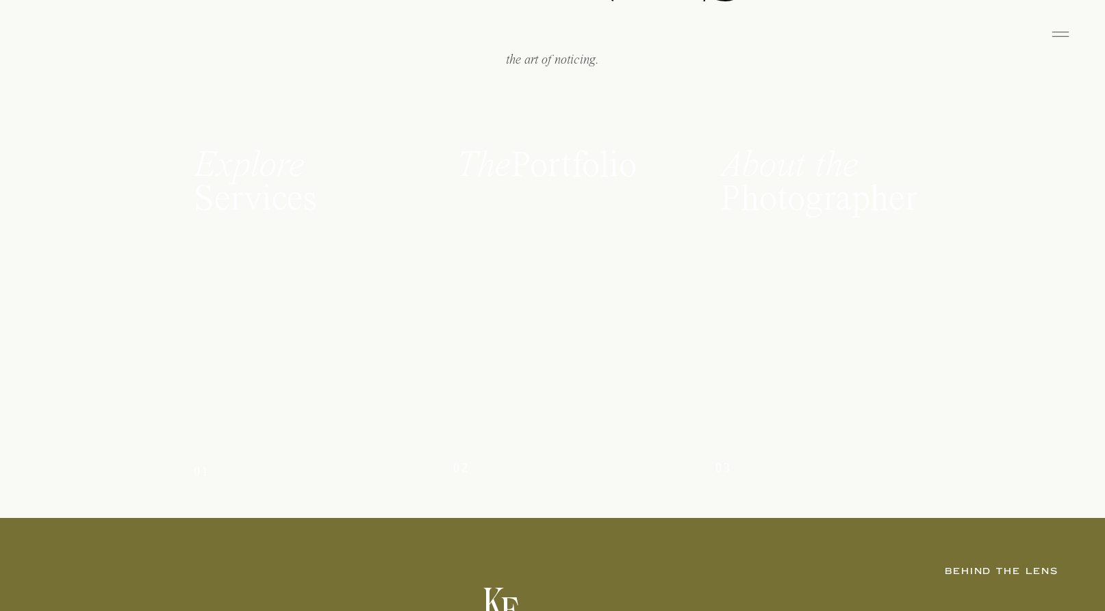
scroll to position [1603, 0]
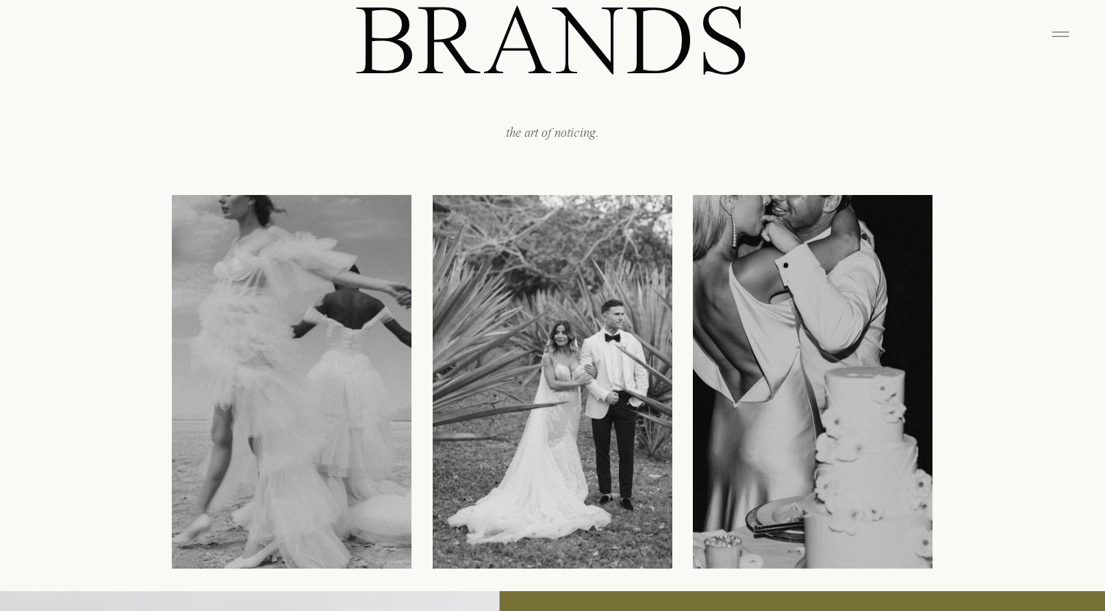
click at [1057, 31] on icon at bounding box center [1059, 34] width 27 height 22
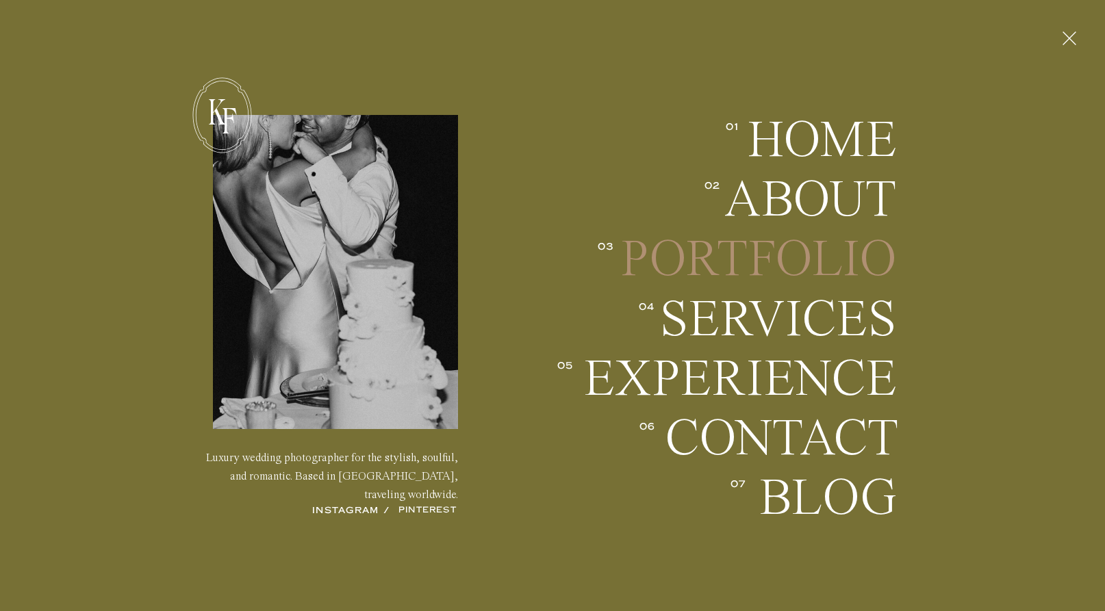
click at [801, 266] on h2 "Portfolio" at bounding box center [757, 259] width 277 height 51
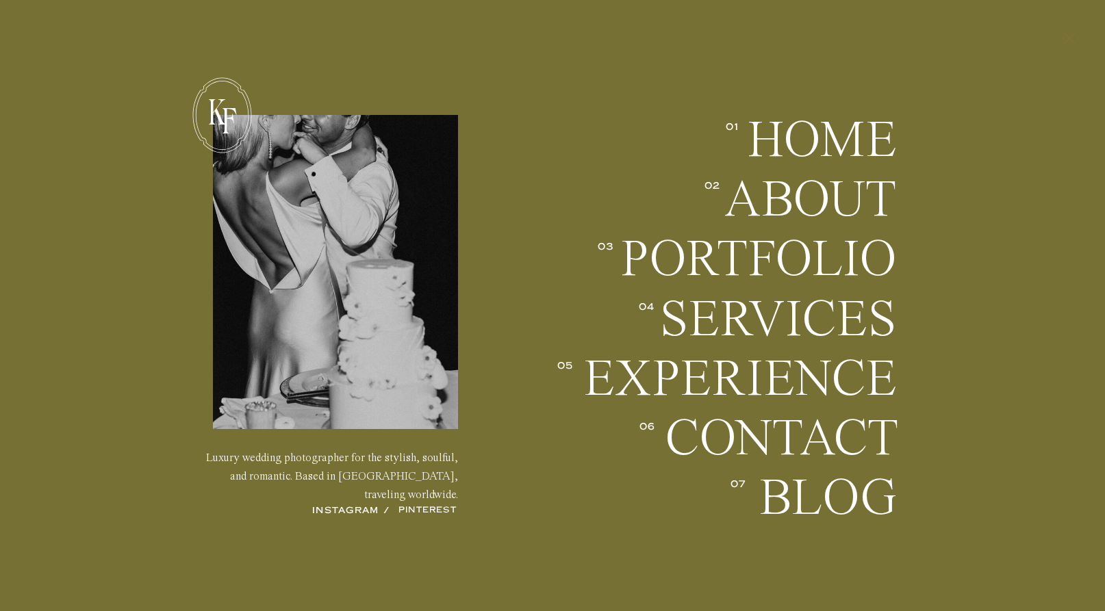
click at [1060, 35] on icon at bounding box center [1068, 39] width 23 height 36
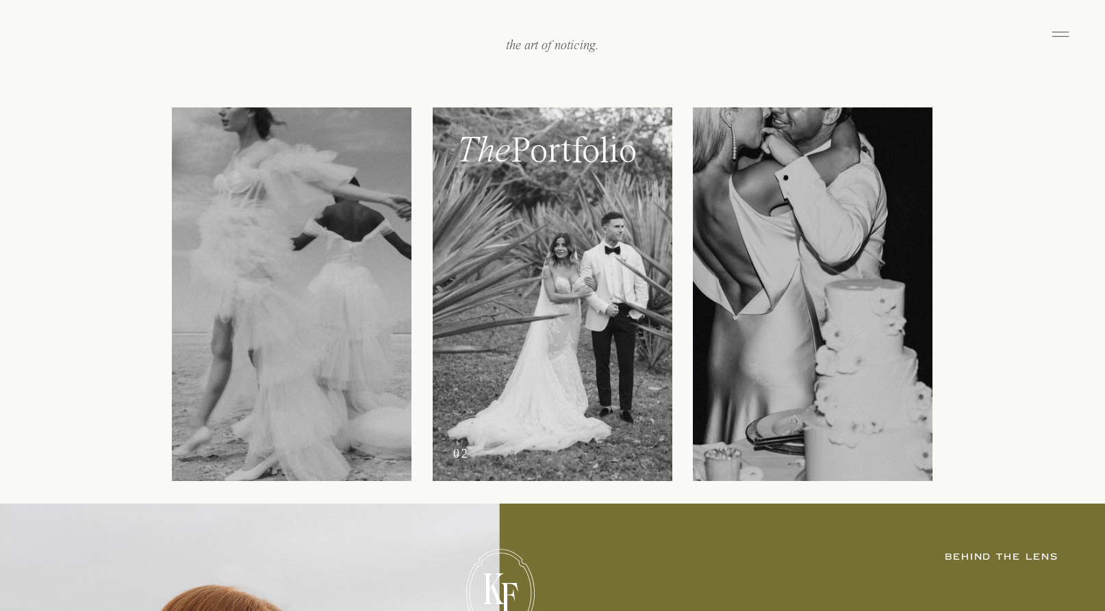
scroll to position [1692, 0]
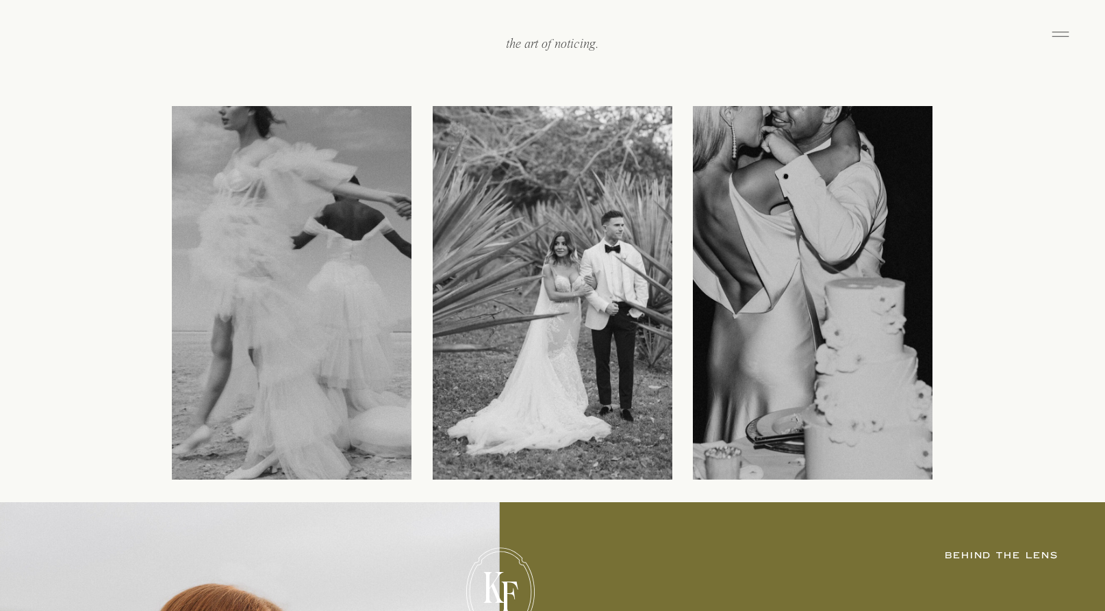
click at [1065, 33] on icon at bounding box center [1059, 34] width 27 height 22
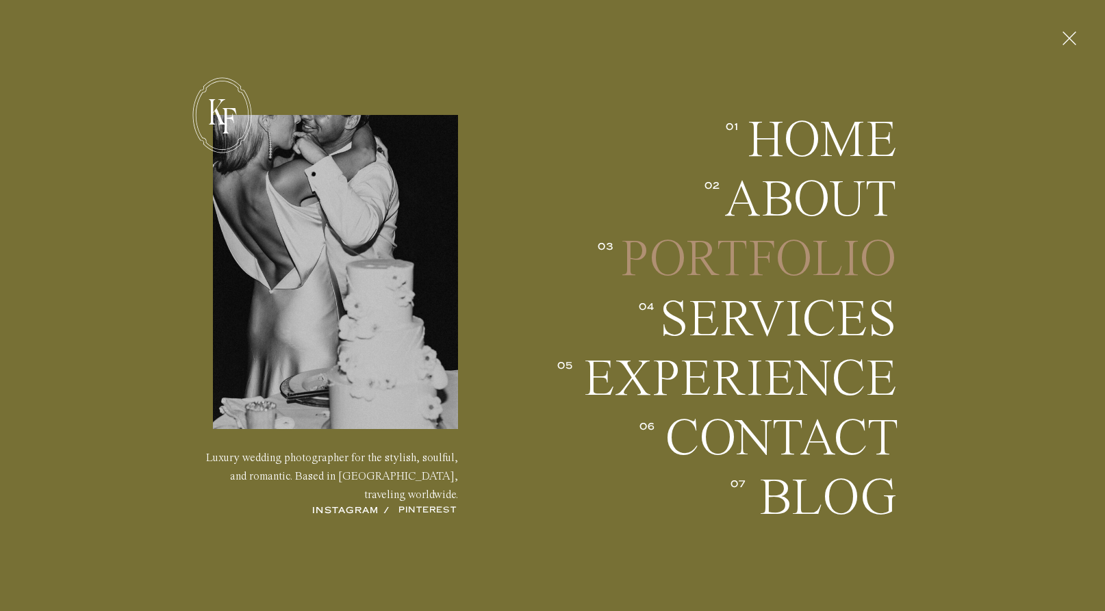
click at [793, 271] on h2 "Portfolio" at bounding box center [757, 259] width 277 height 51
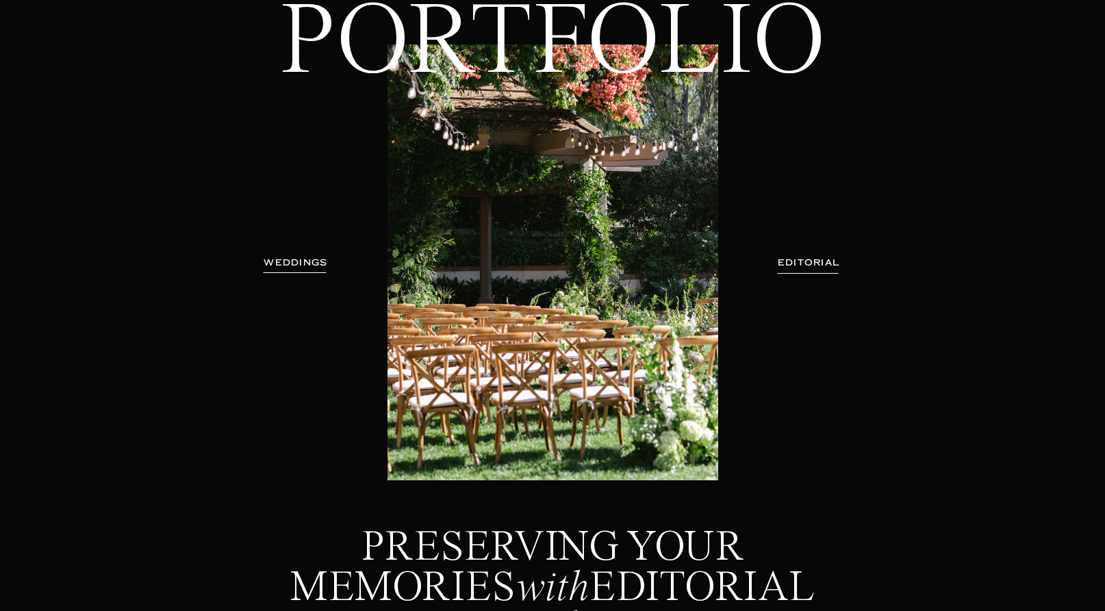
scroll to position [117, 0]
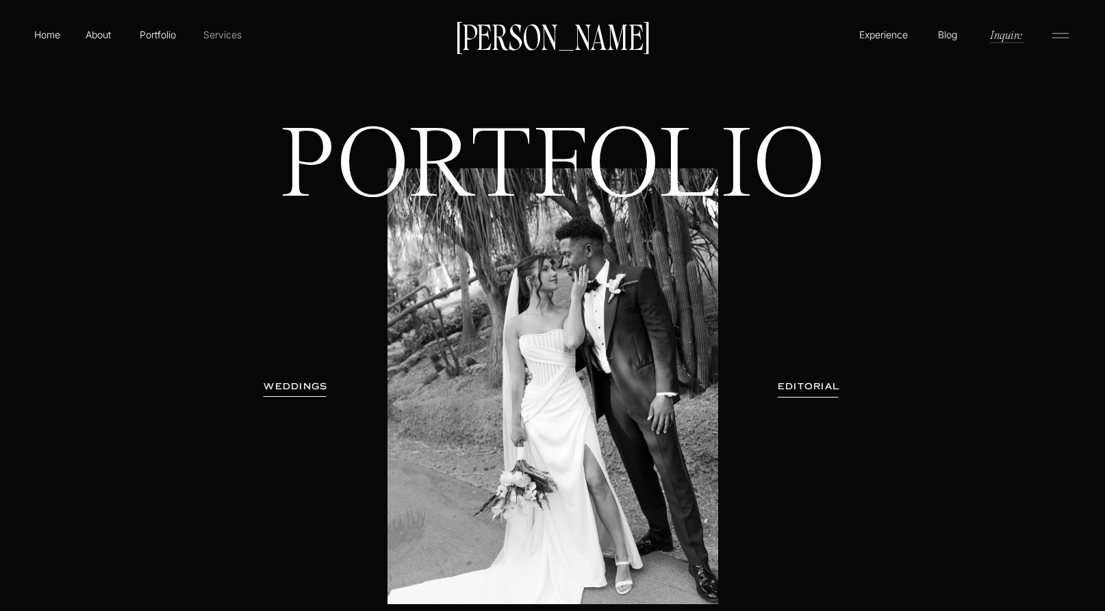
click at [227, 32] on p "Services" at bounding box center [222, 34] width 40 height 14
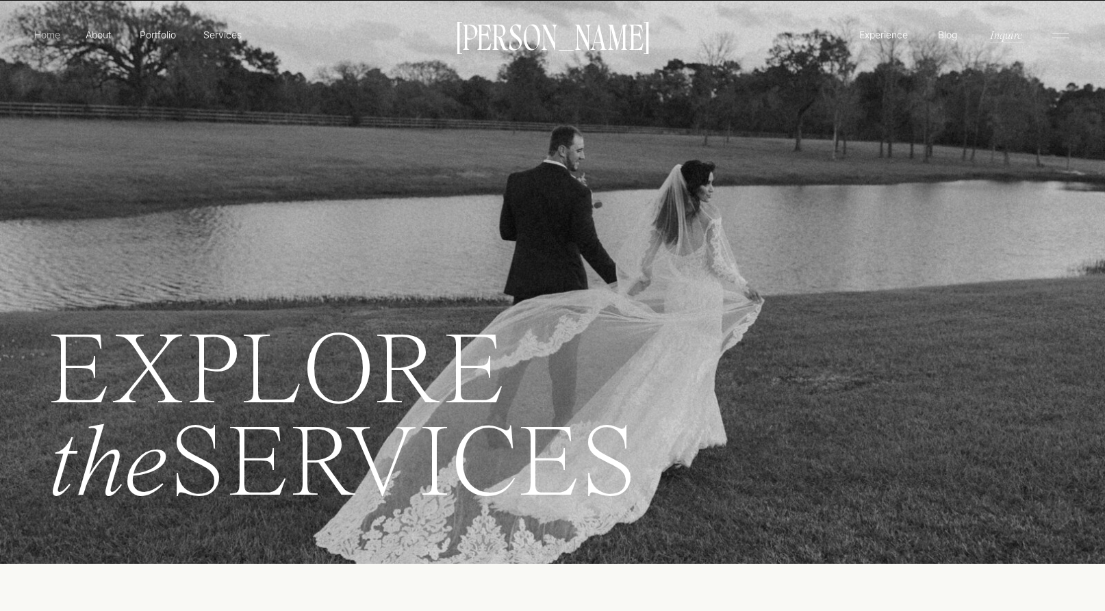
click at [48, 33] on p "Home" at bounding box center [46, 34] width 31 height 14
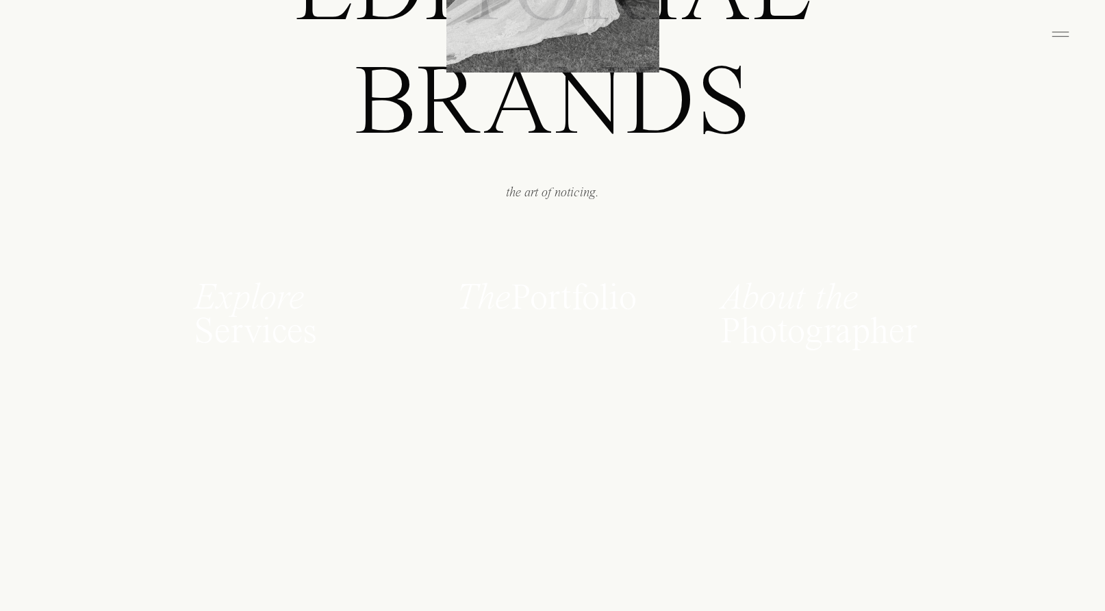
scroll to position [1909, 0]
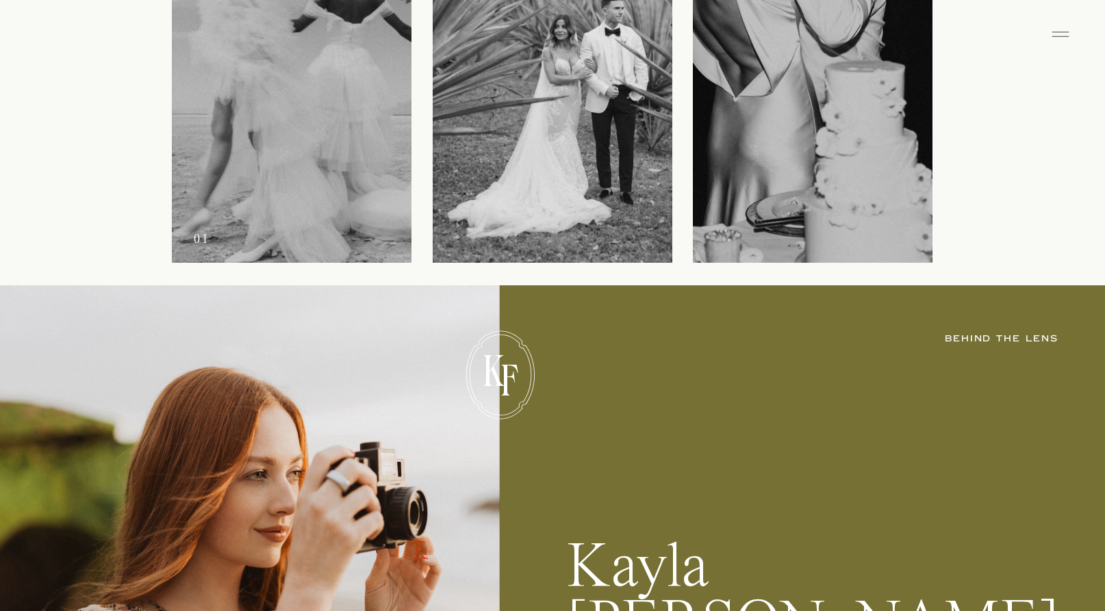
click at [337, 162] on div at bounding box center [292, 76] width 240 height 374
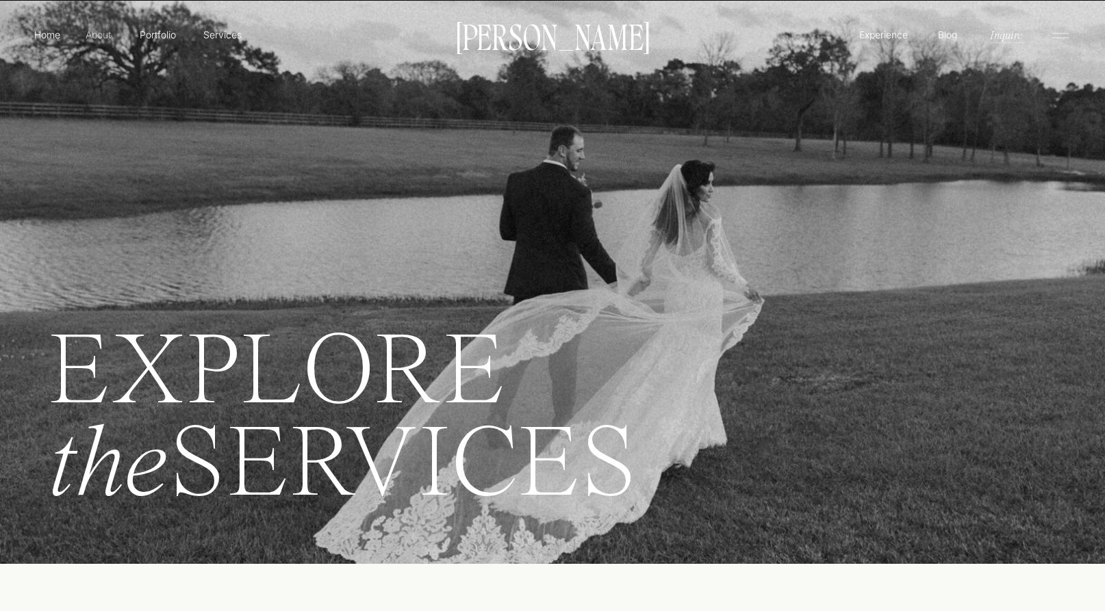
click at [96, 39] on p "About" at bounding box center [98, 34] width 31 height 14
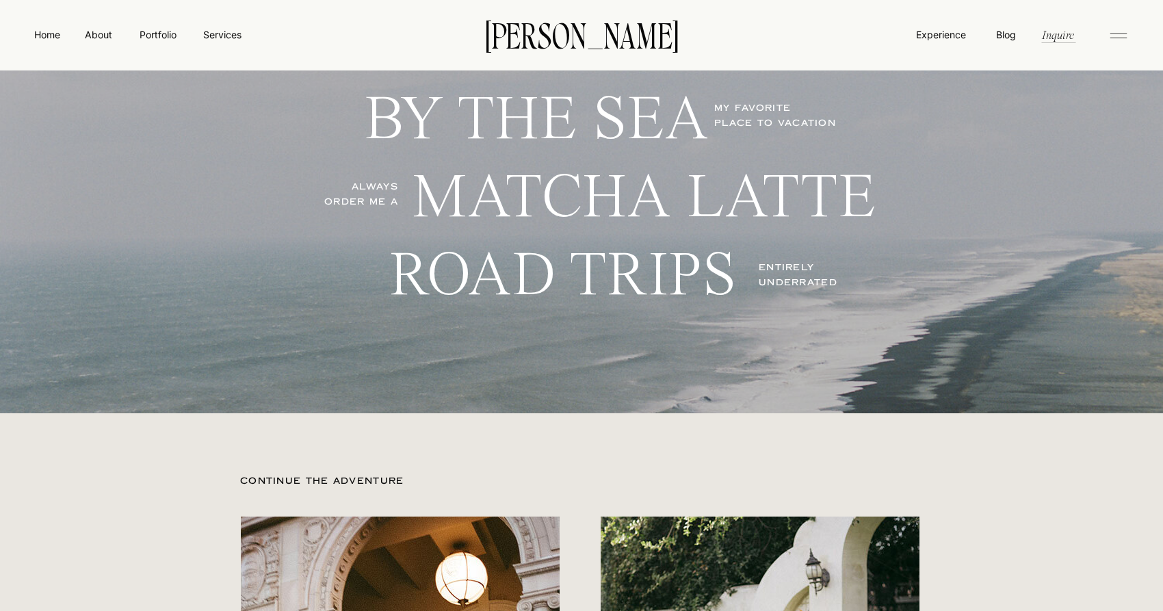
scroll to position [3481, 0]
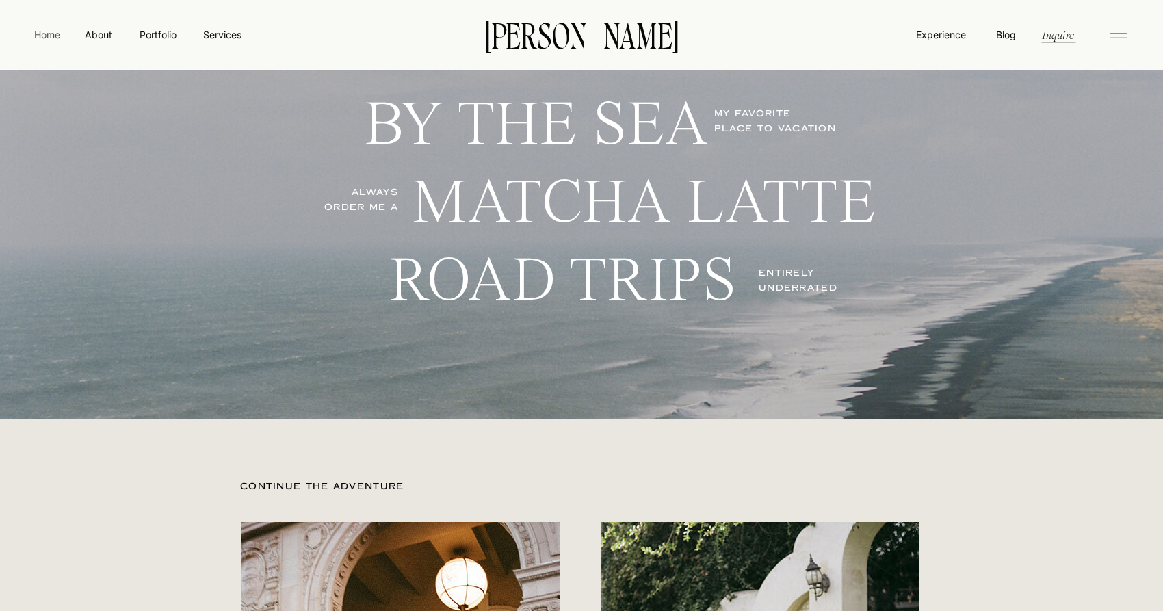
click at [47, 35] on nav "Home" at bounding box center [46, 34] width 31 height 14
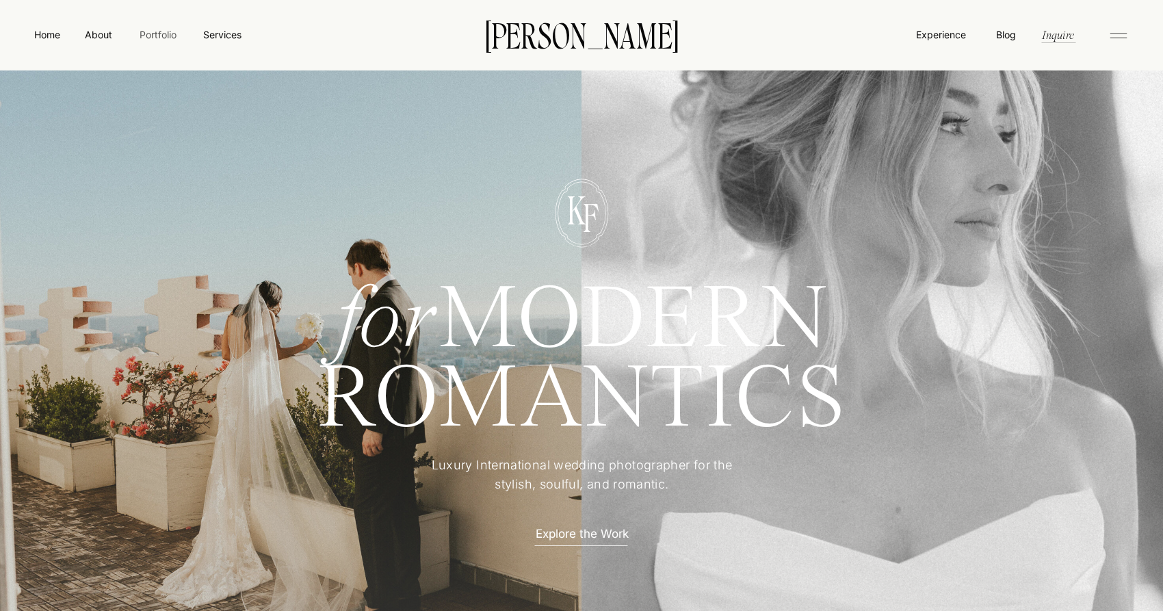
click at [138, 32] on nav "Portfolio" at bounding box center [157, 34] width 49 height 14
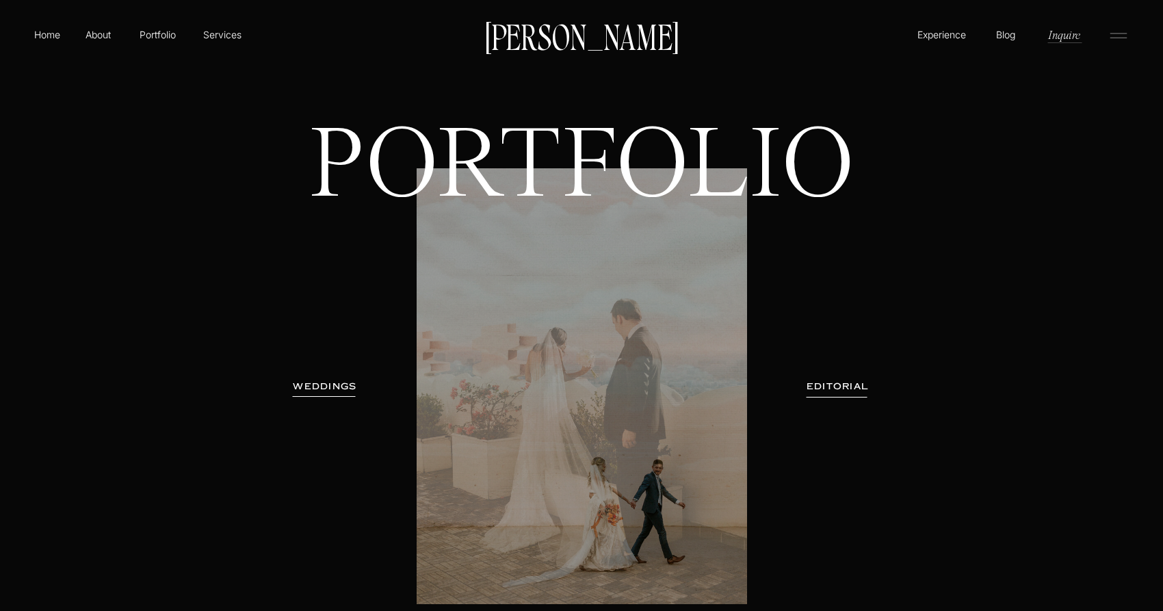
click at [1124, 37] on icon at bounding box center [1118, 36] width 27 height 22
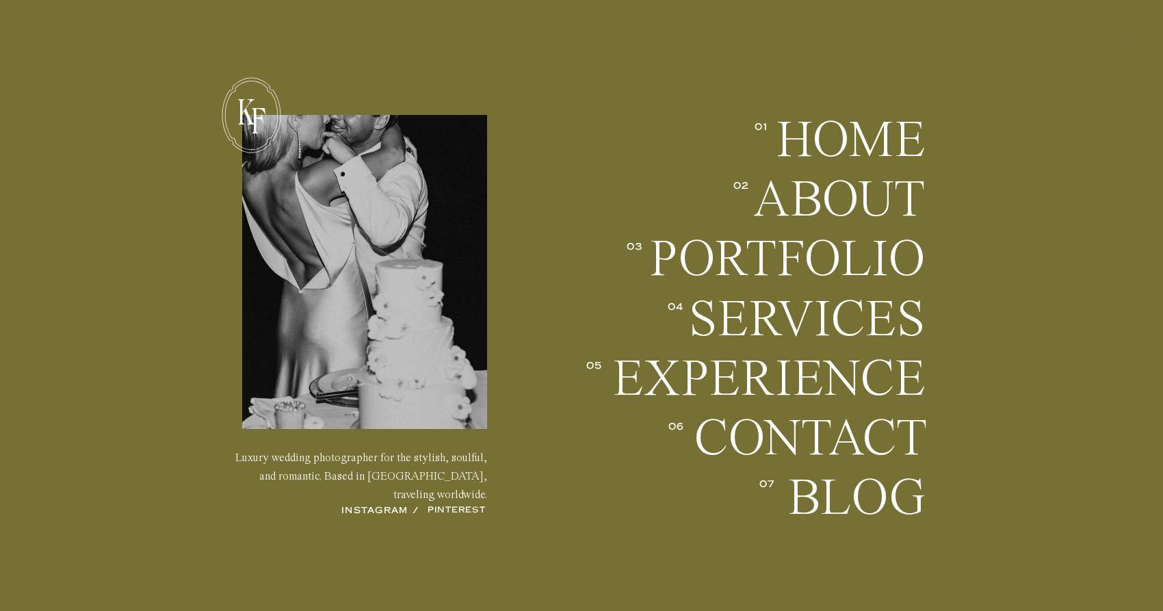
click at [1136, 34] on icon at bounding box center [1127, 39] width 23 height 36
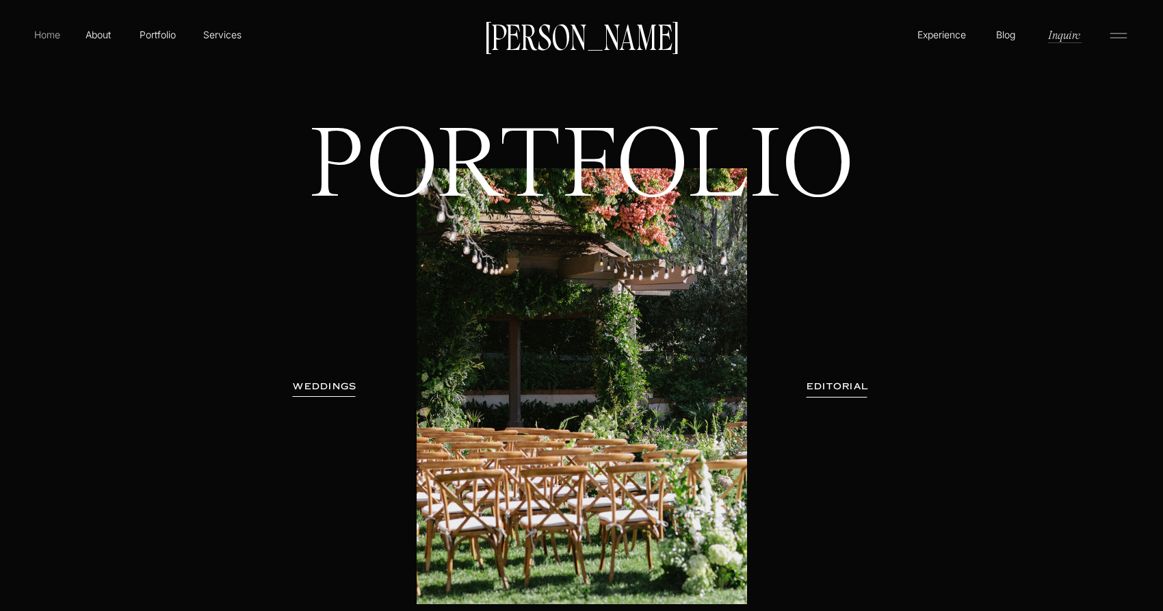
click at [40, 37] on p "Home" at bounding box center [46, 34] width 31 height 14
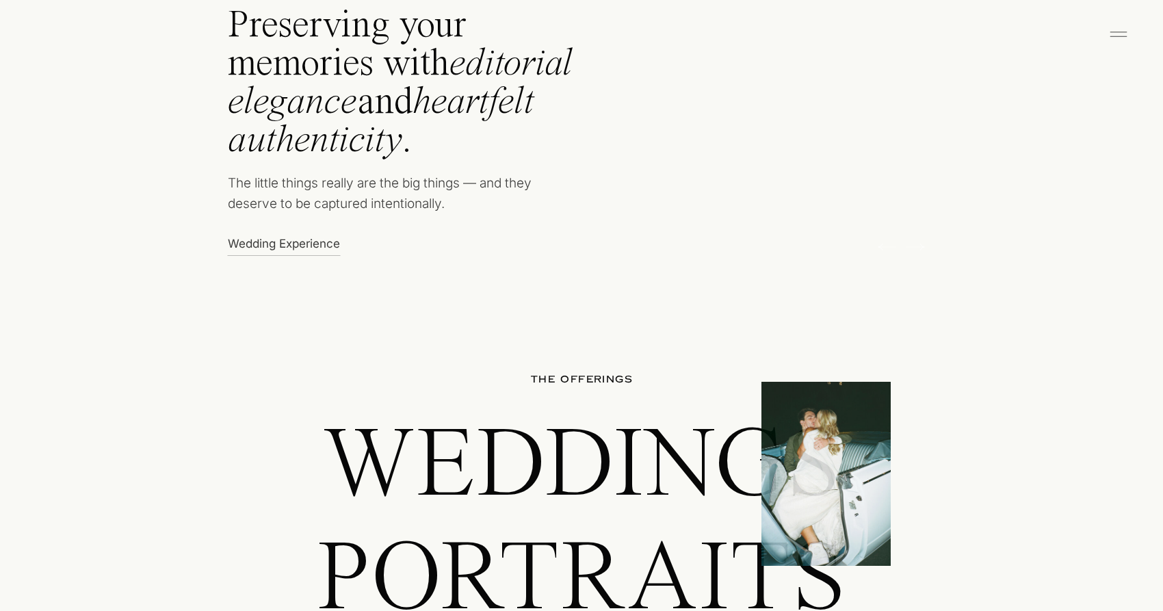
scroll to position [849, 0]
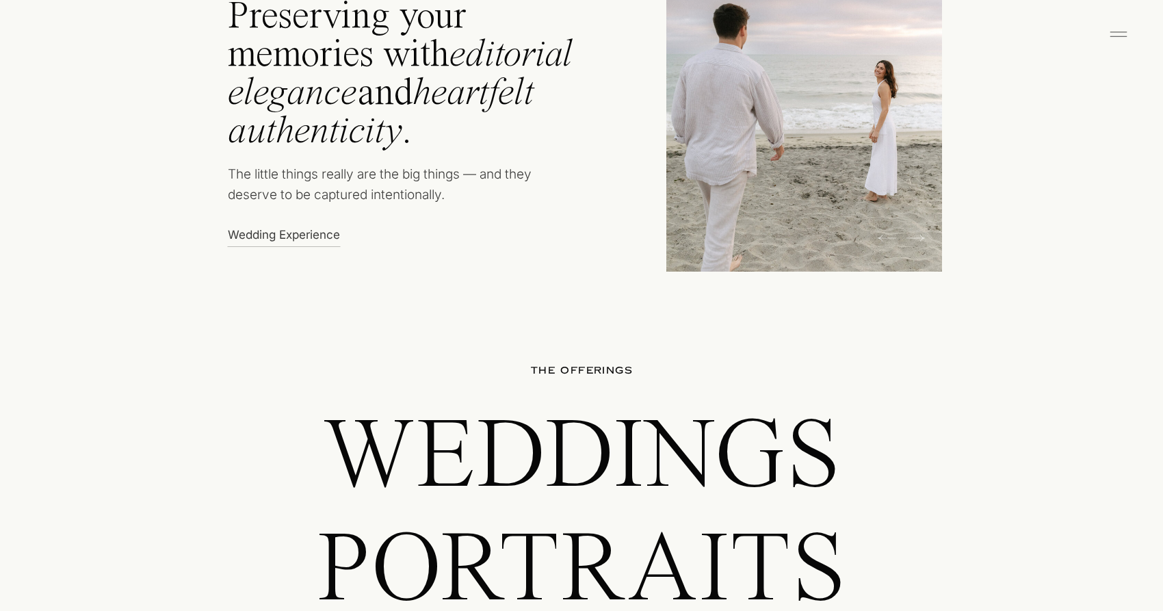
click at [1115, 38] on icon at bounding box center [1118, 34] width 27 height 22
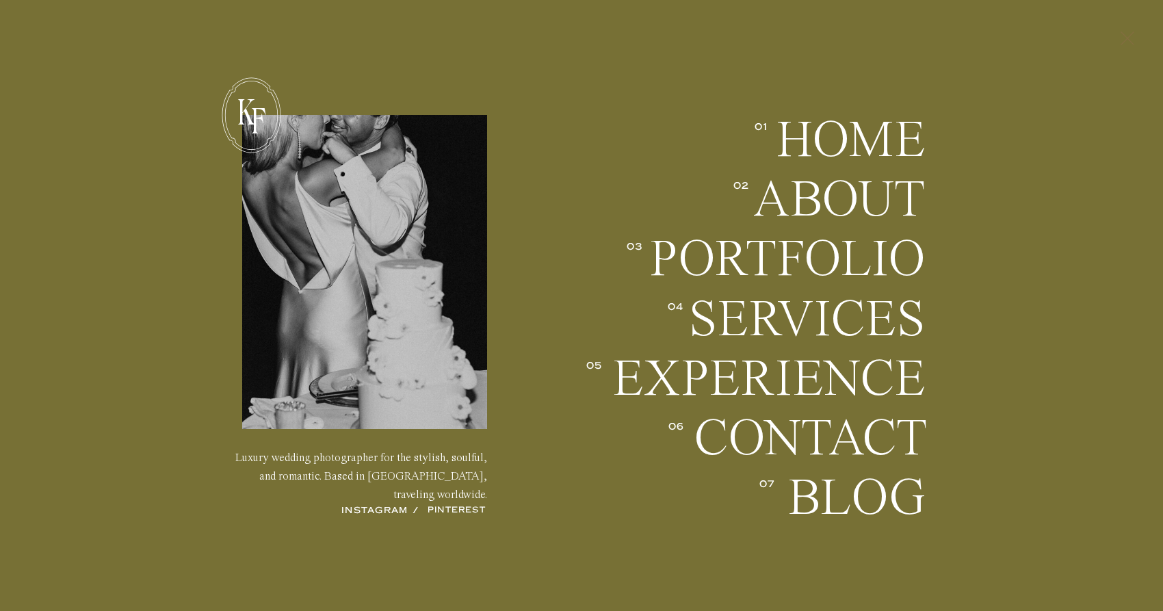
click at [1125, 39] on icon at bounding box center [1127, 39] width 23 height 36
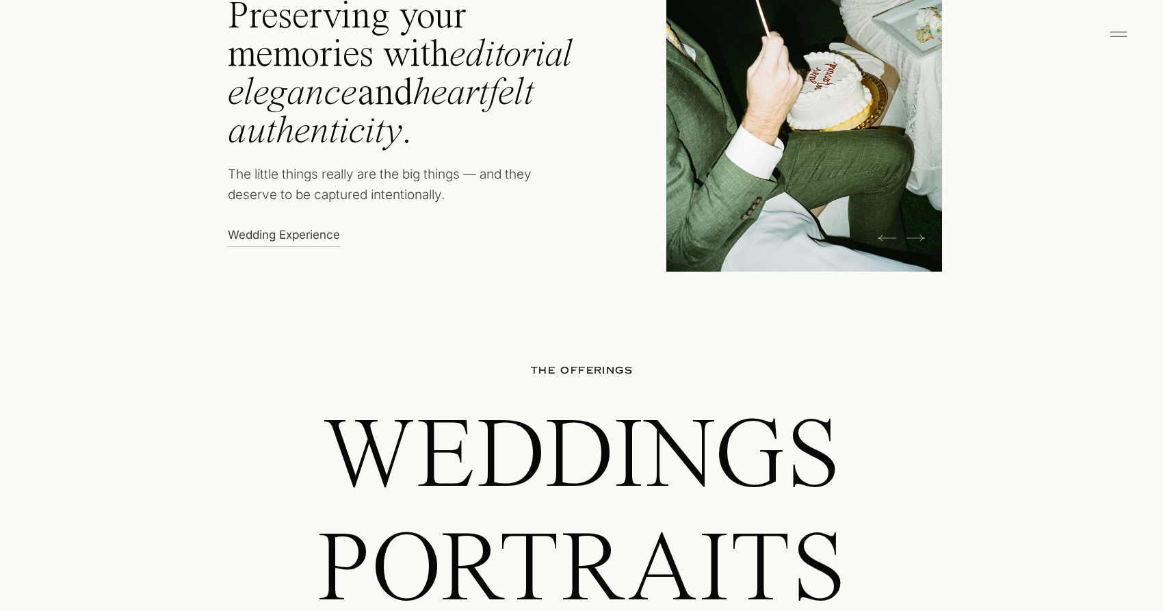
click at [1121, 39] on icon at bounding box center [1118, 34] width 27 height 22
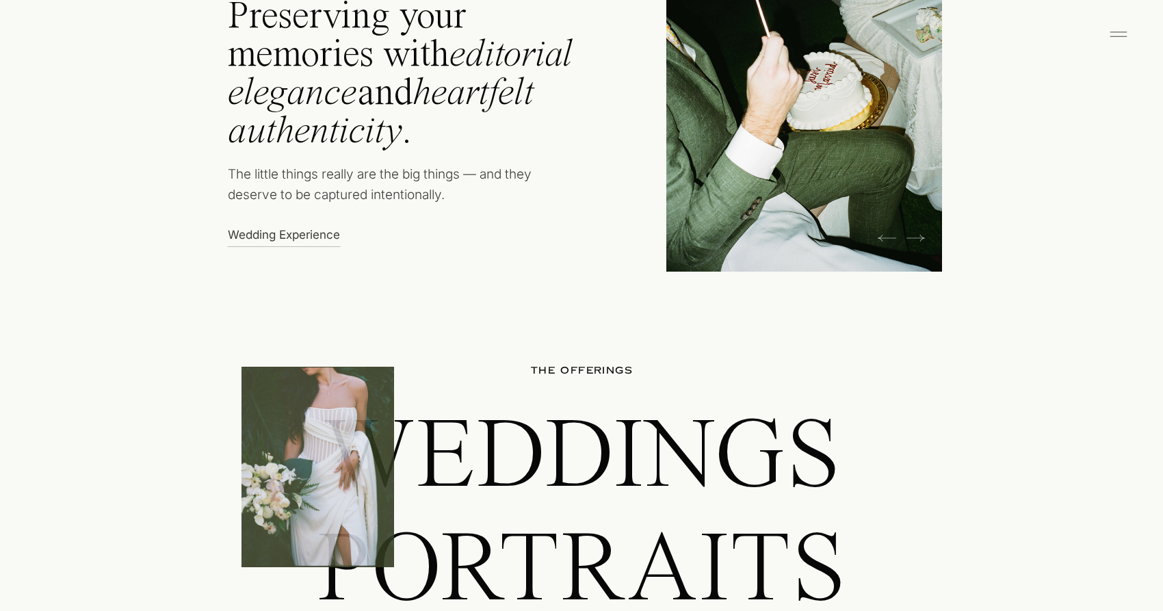
click at [1114, 36] on rect at bounding box center [1119, 36] width 17 height 1
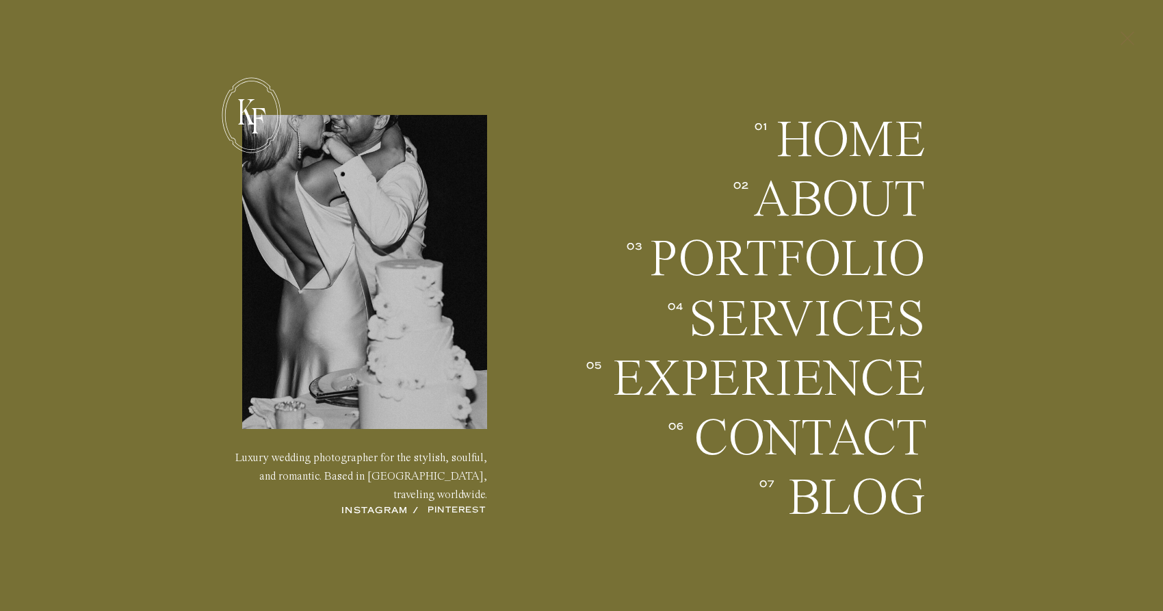
click at [1122, 40] on icon at bounding box center [1127, 39] width 23 height 36
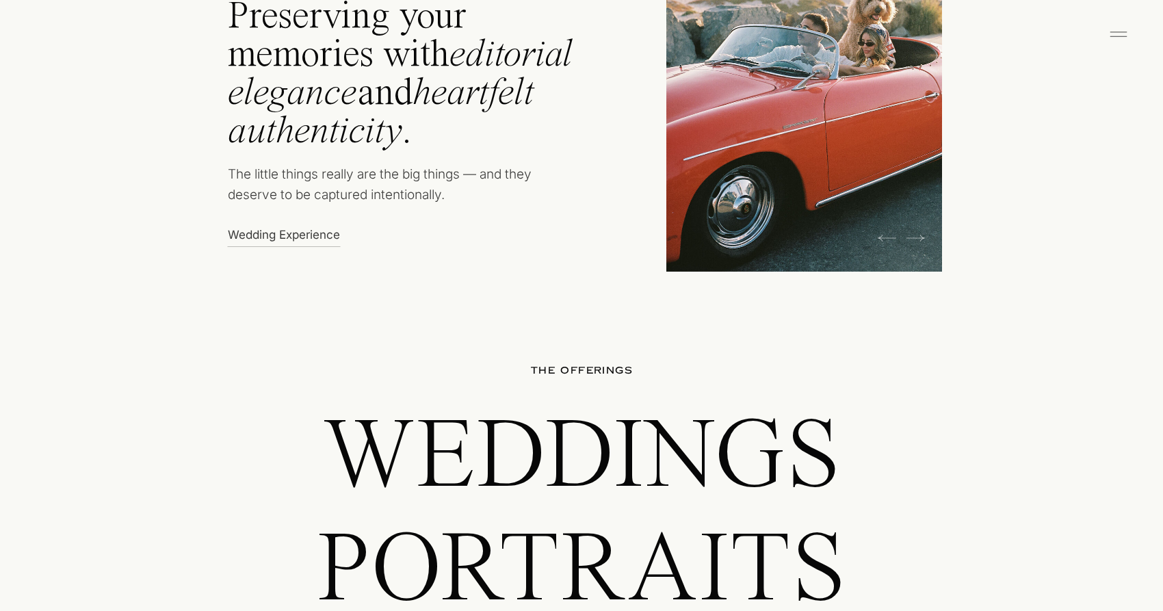
click at [1116, 37] on icon at bounding box center [1118, 34] width 27 height 22
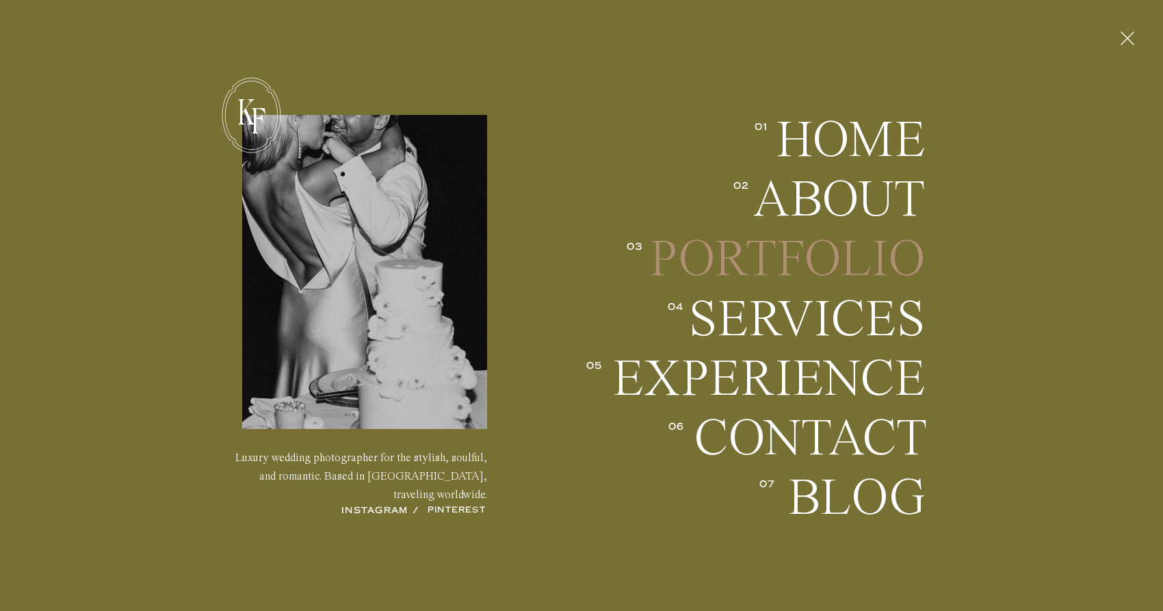
scroll to position [862, 0]
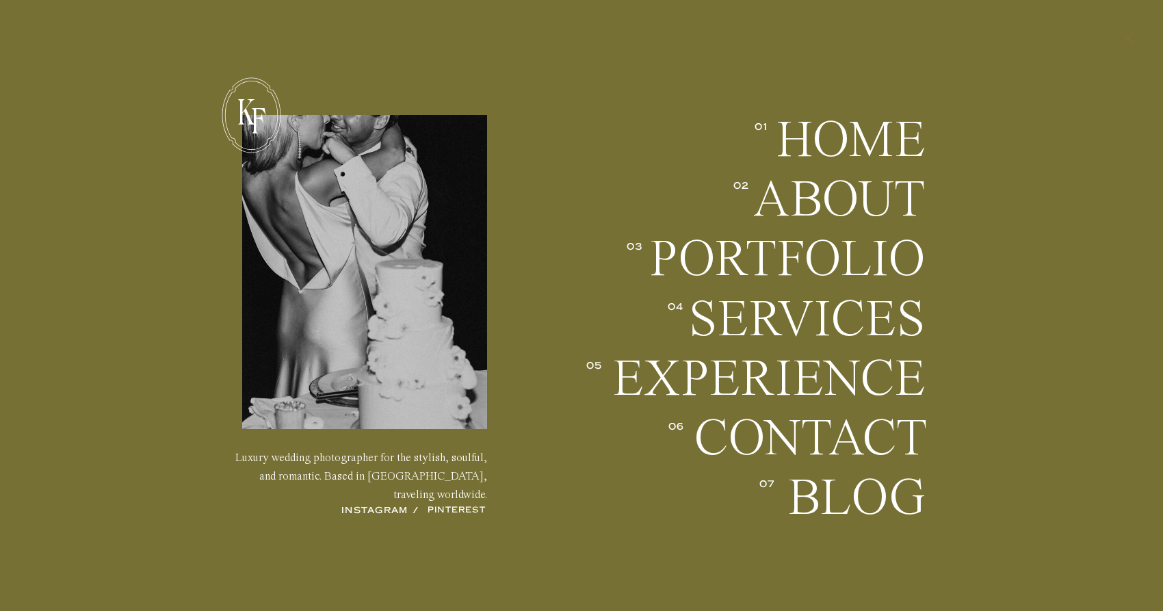
click at [1131, 29] on icon at bounding box center [1127, 39] width 23 height 36
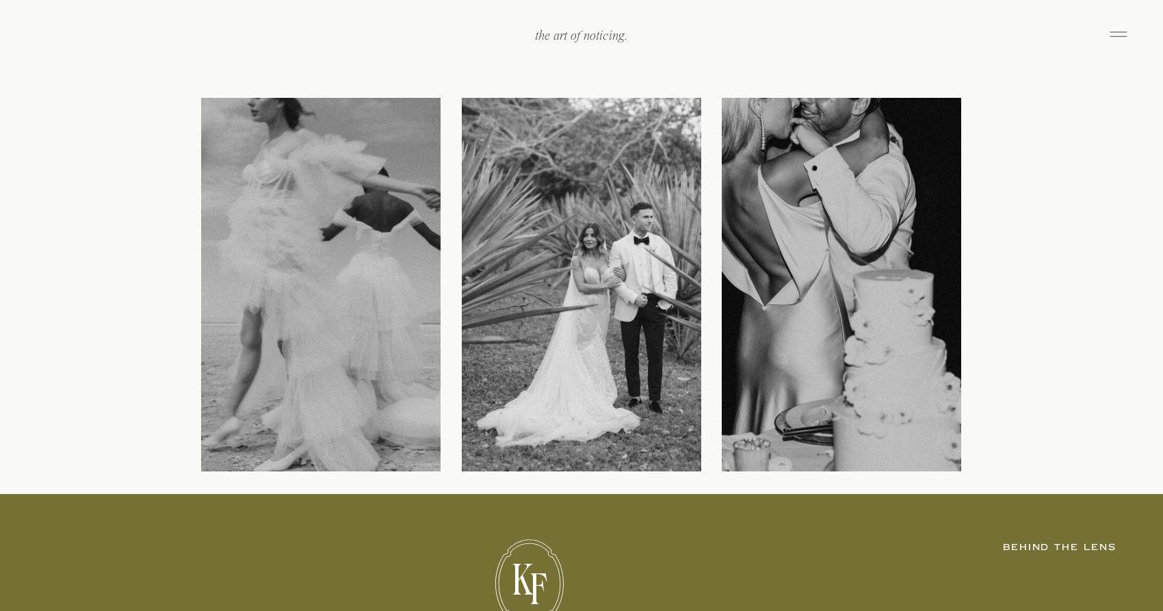
scroll to position [1738, 0]
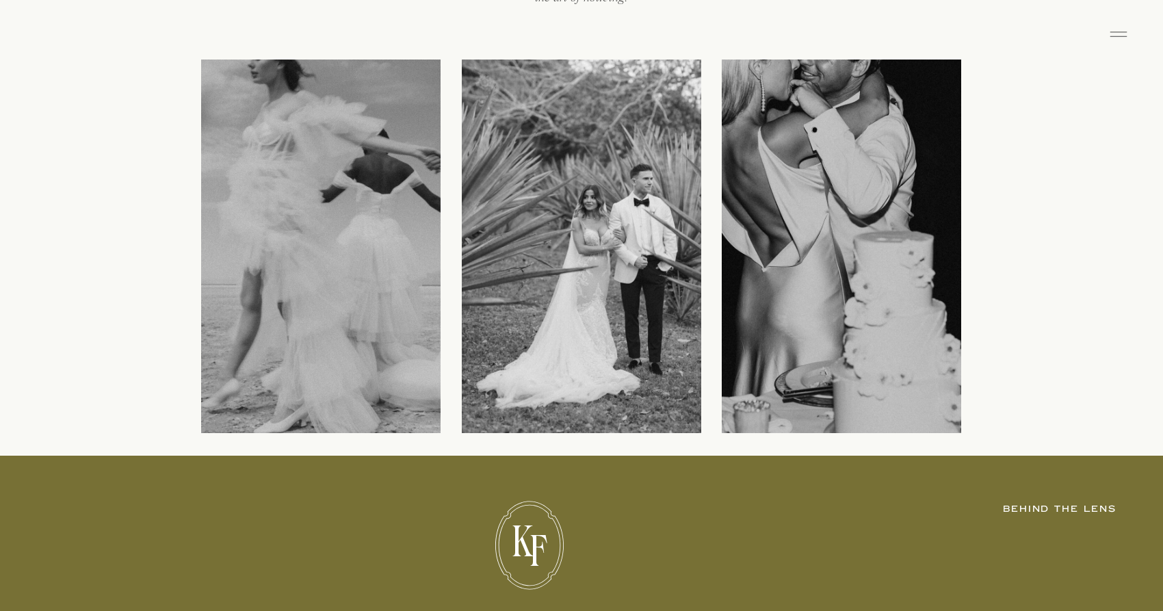
click at [1114, 36] on icon at bounding box center [1118, 34] width 27 height 22
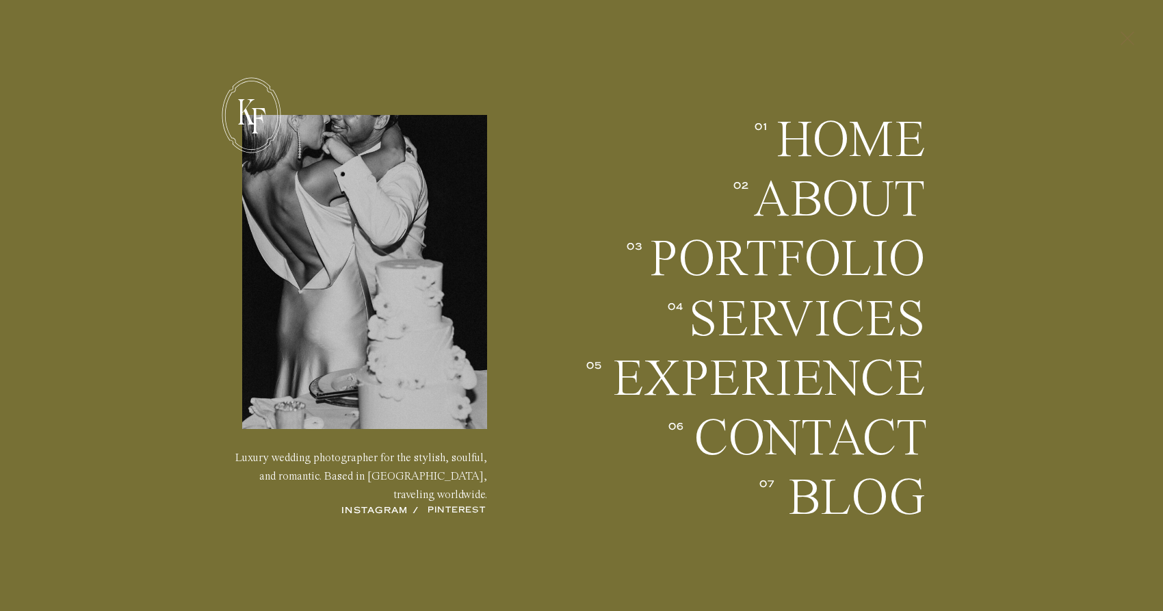
click at [1137, 39] on icon at bounding box center [1127, 39] width 23 height 36
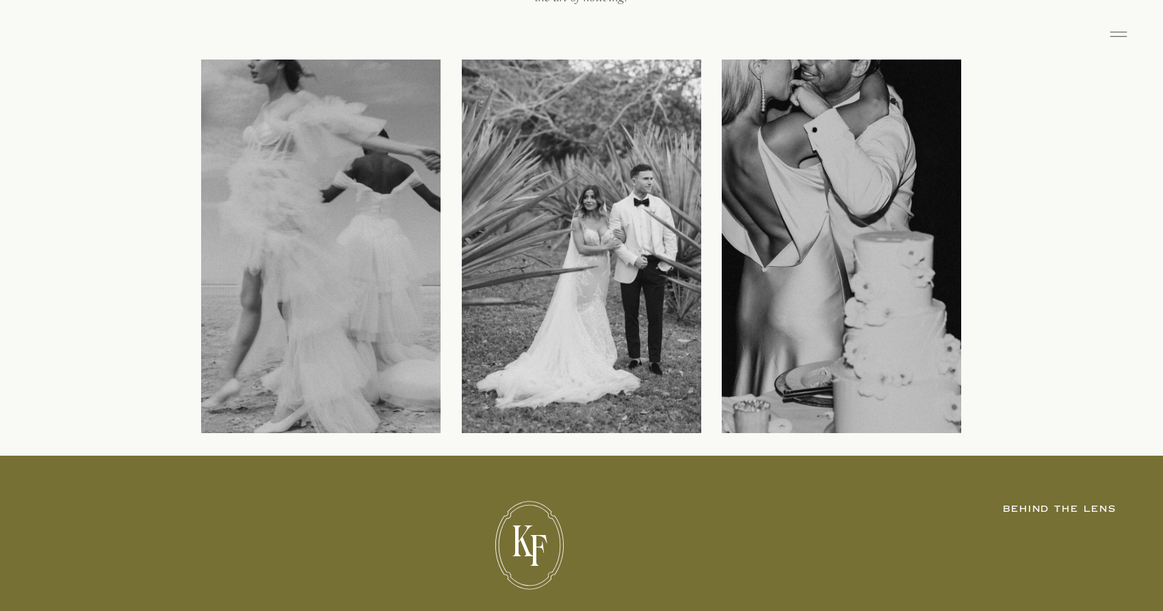
click at [1122, 34] on icon at bounding box center [1118, 34] width 27 height 22
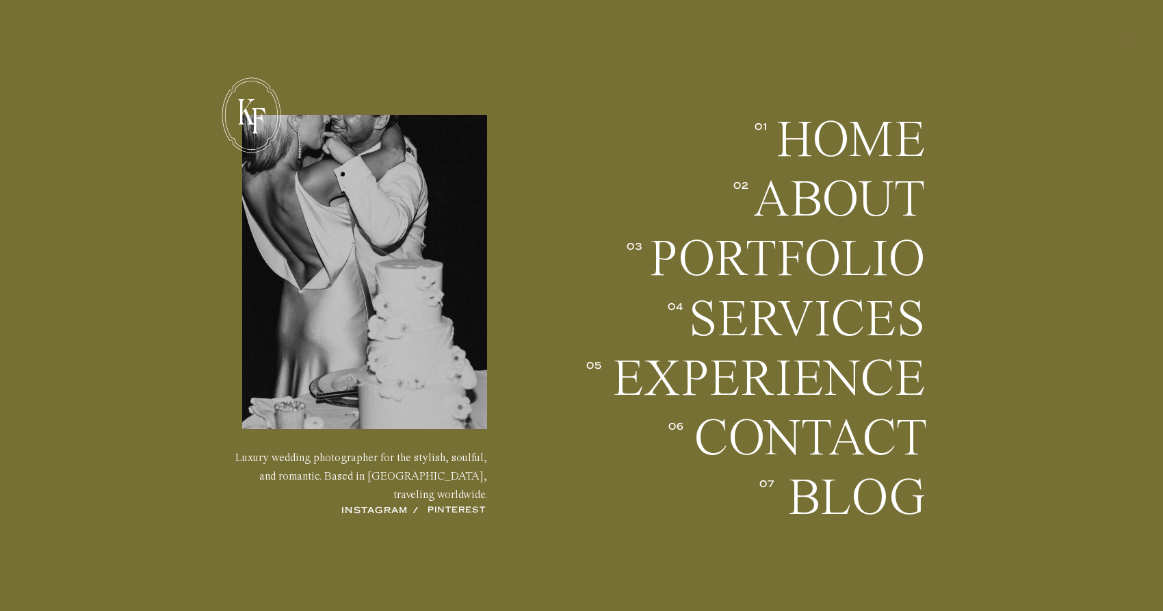
click at [1120, 38] on icon at bounding box center [1127, 39] width 23 height 36
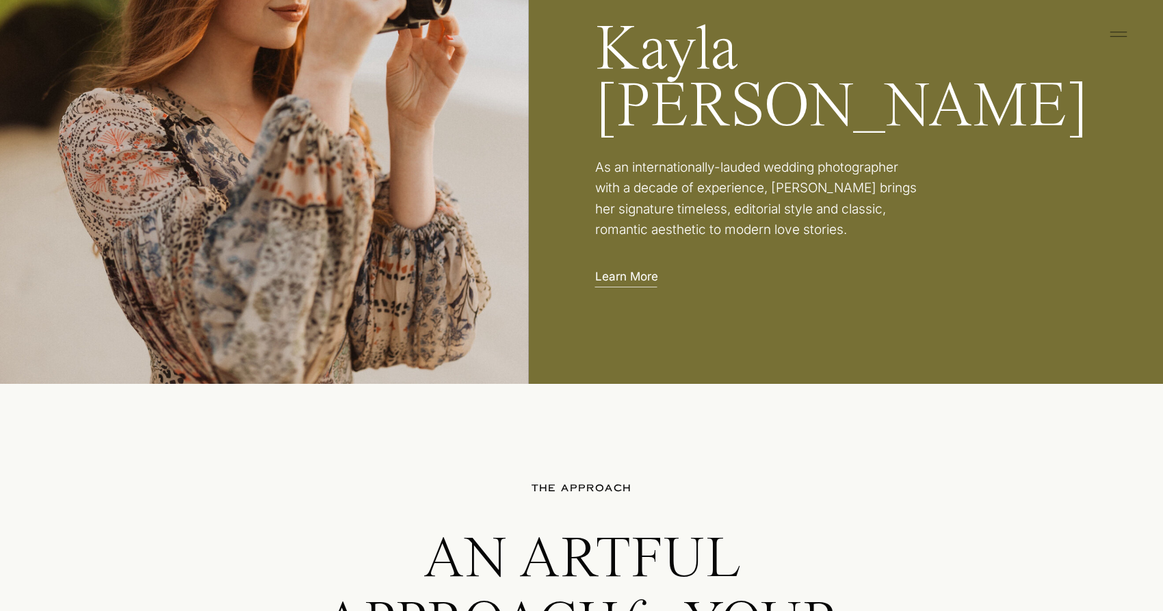
scroll to position [2423, 0]
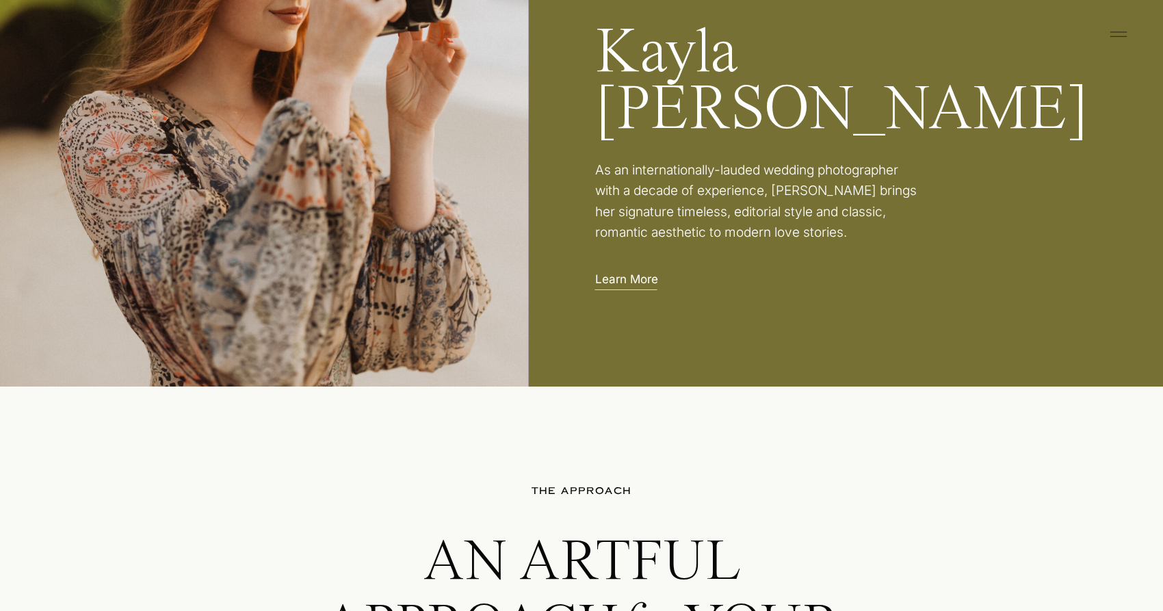
click at [1113, 36] on rect at bounding box center [1119, 36] width 17 height 1
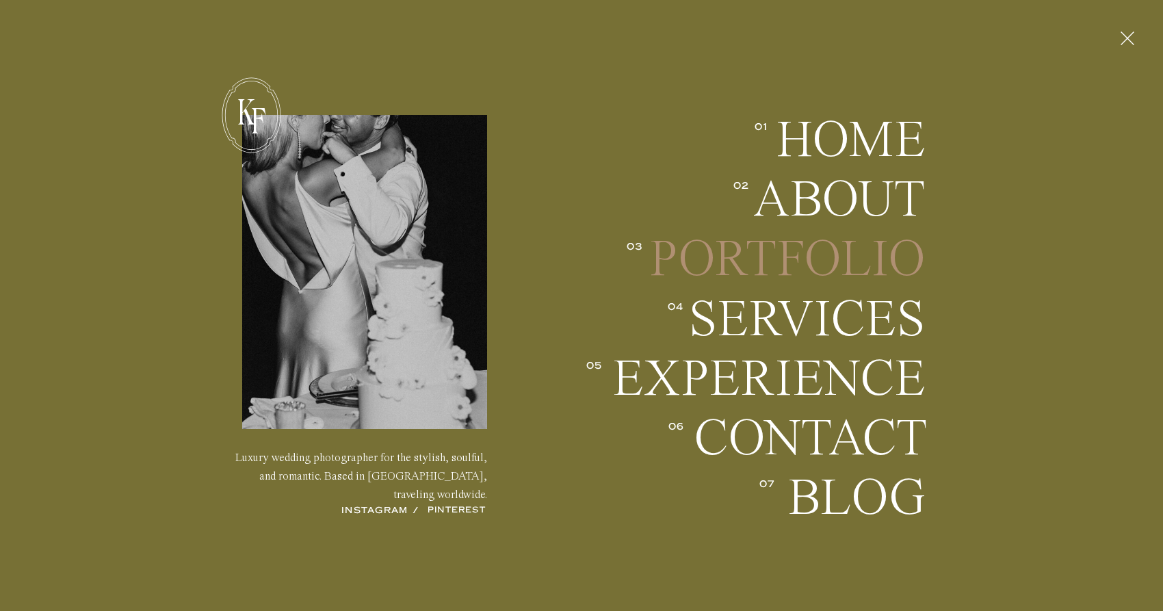
click at [738, 262] on h2 "Portfolio" at bounding box center [787, 259] width 277 height 51
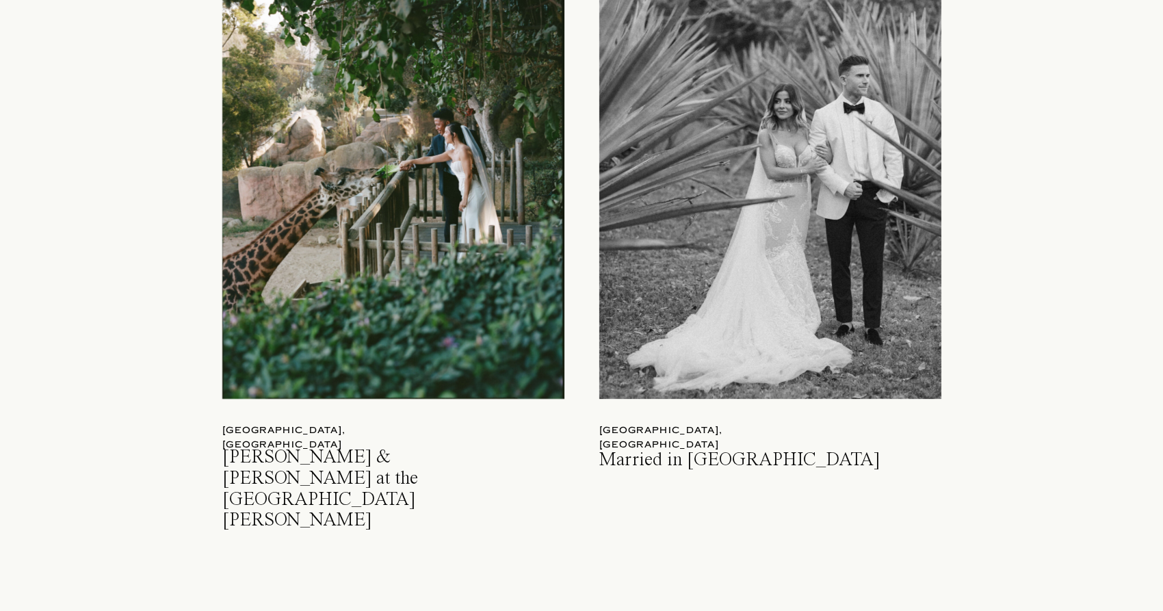
scroll to position [1558, 0]
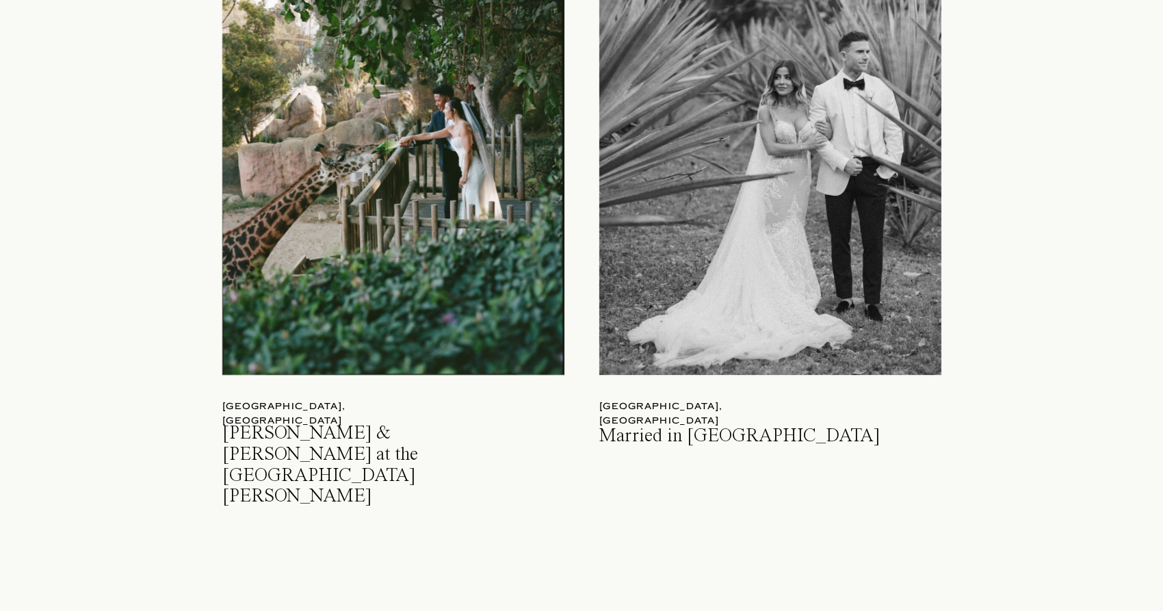
click at [738, 263] on div at bounding box center [771, 151] width 342 height 448
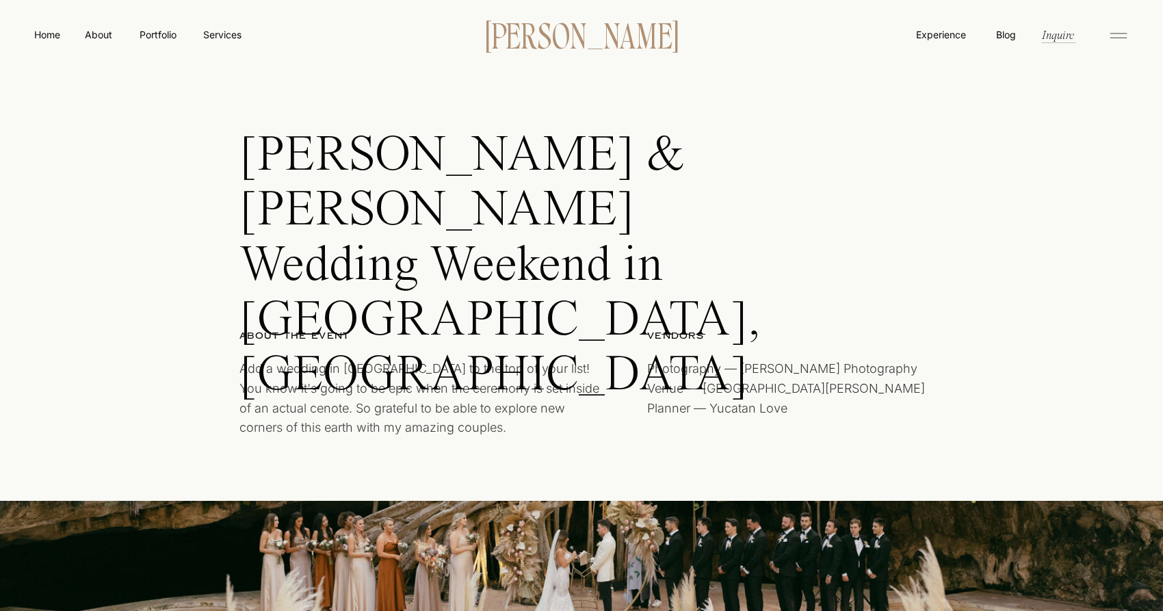
click at [547, 45] on p "[PERSON_NAME]" at bounding box center [581, 34] width 235 height 29
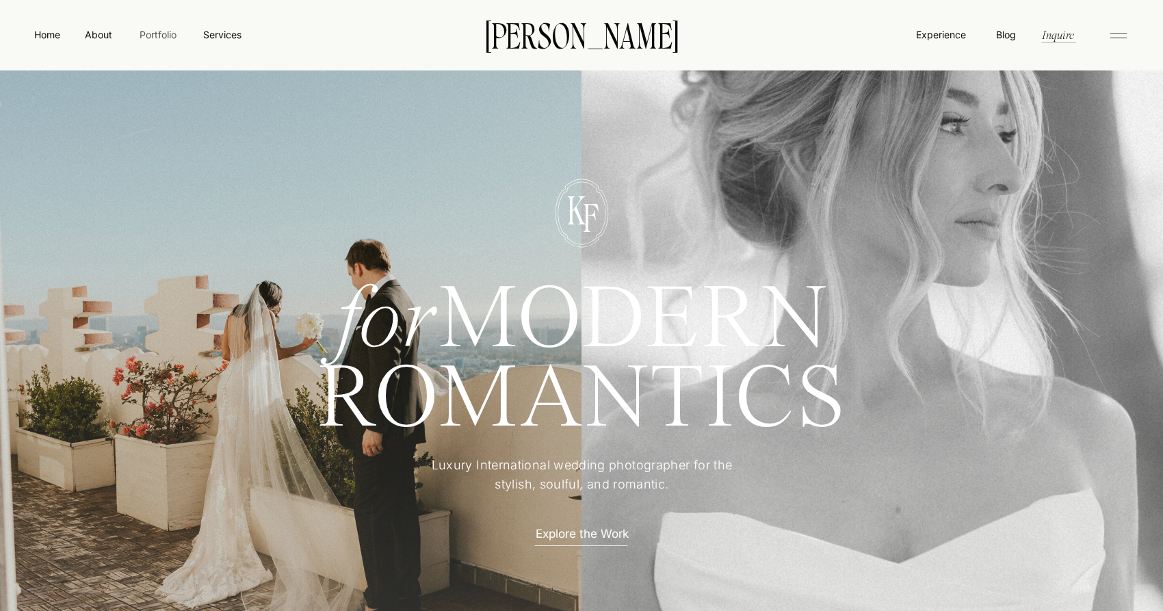
click at [151, 32] on nav "Portfolio" at bounding box center [157, 34] width 49 height 14
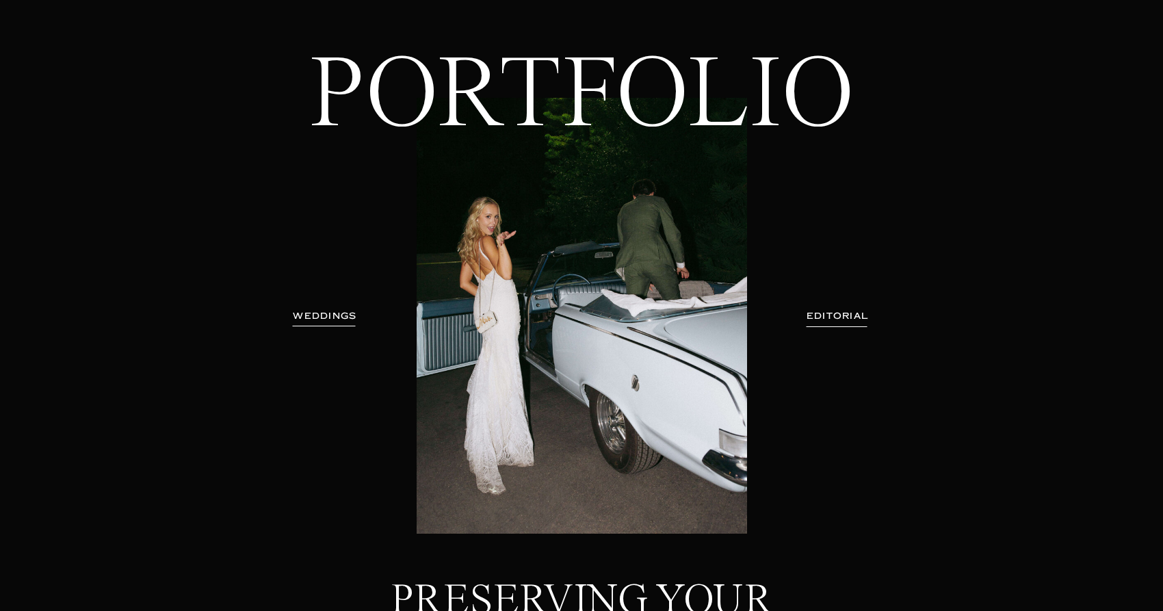
scroll to position [68, 0]
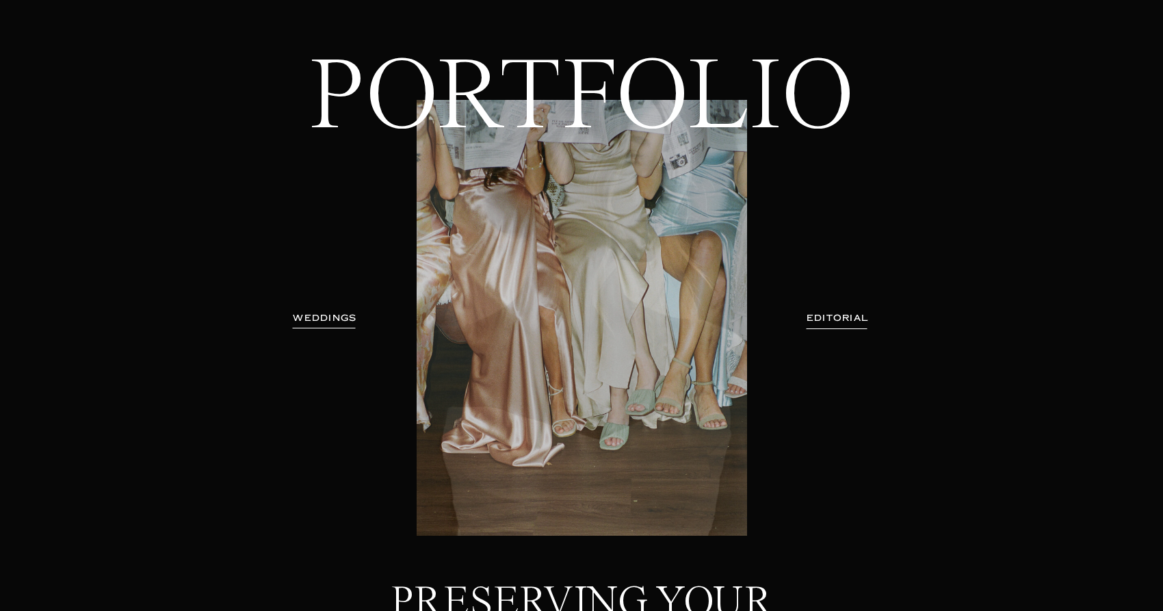
drag, startPoint x: 659, startPoint y: 302, endPoint x: 565, endPoint y: 319, distance: 95.2
click at [565, 319] on div at bounding box center [582, 318] width 331 height 436
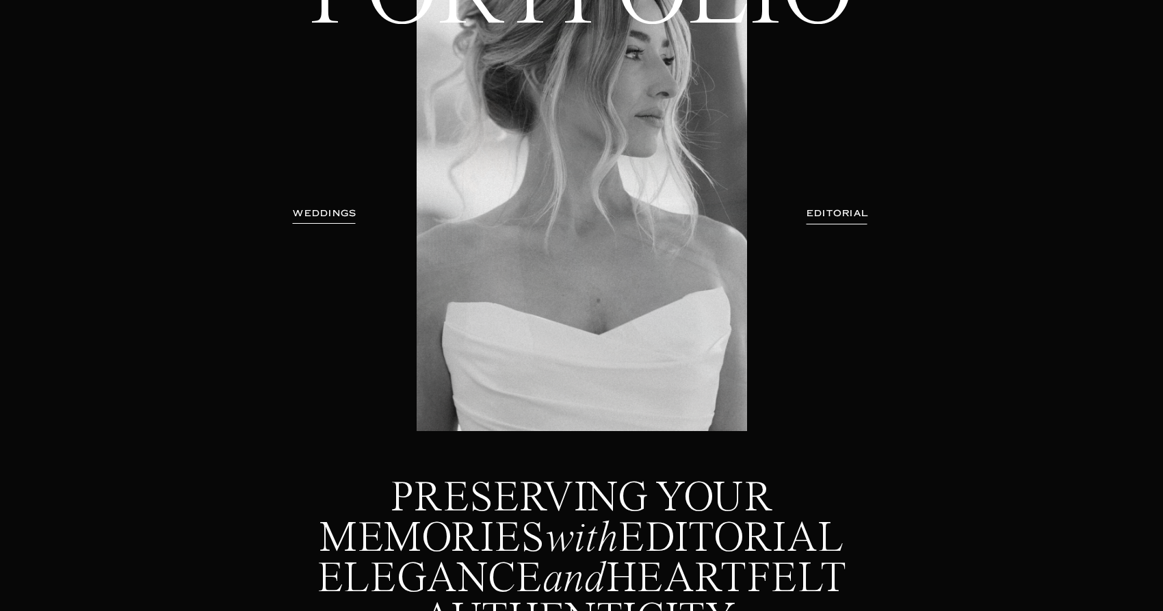
scroll to position [175, 0]
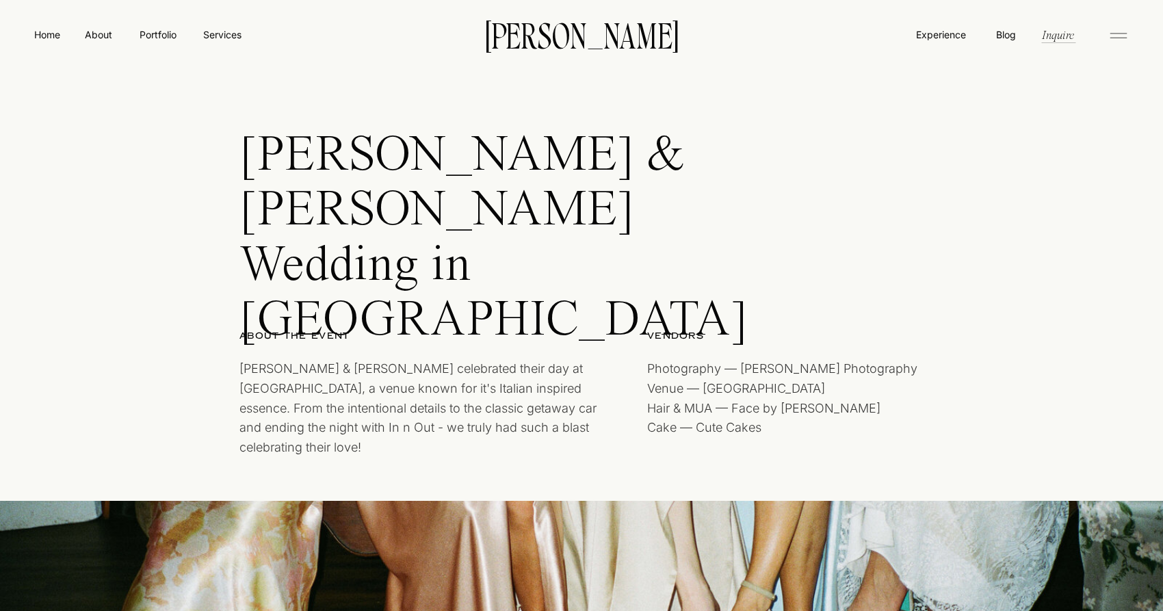
click at [52, 28] on nav "Home" at bounding box center [46, 34] width 31 height 14
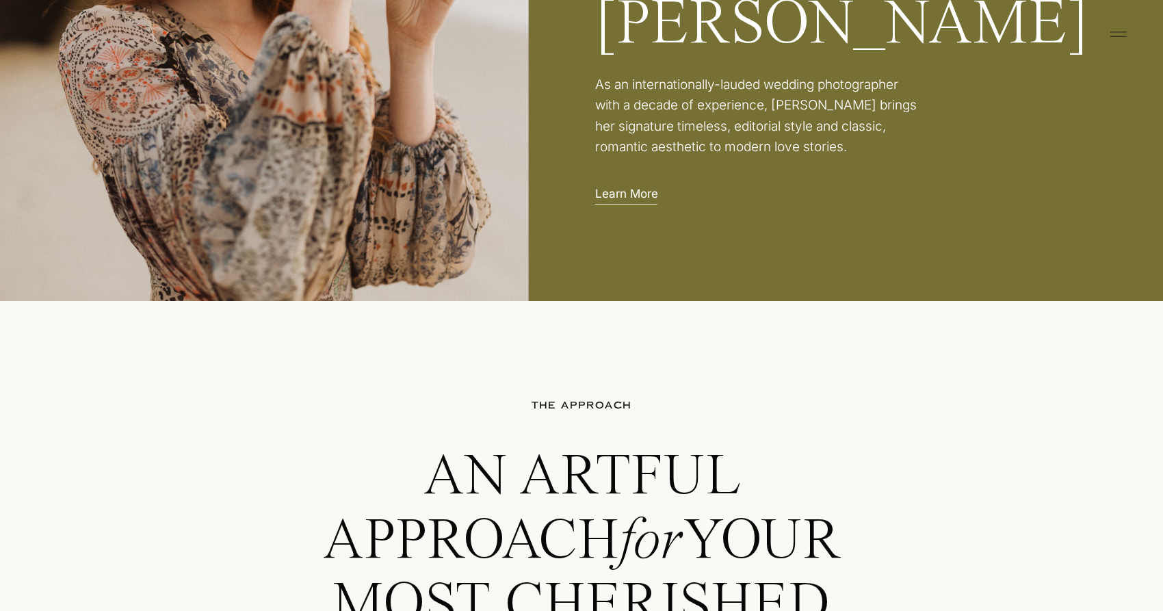
scroll to position [2555, 0]
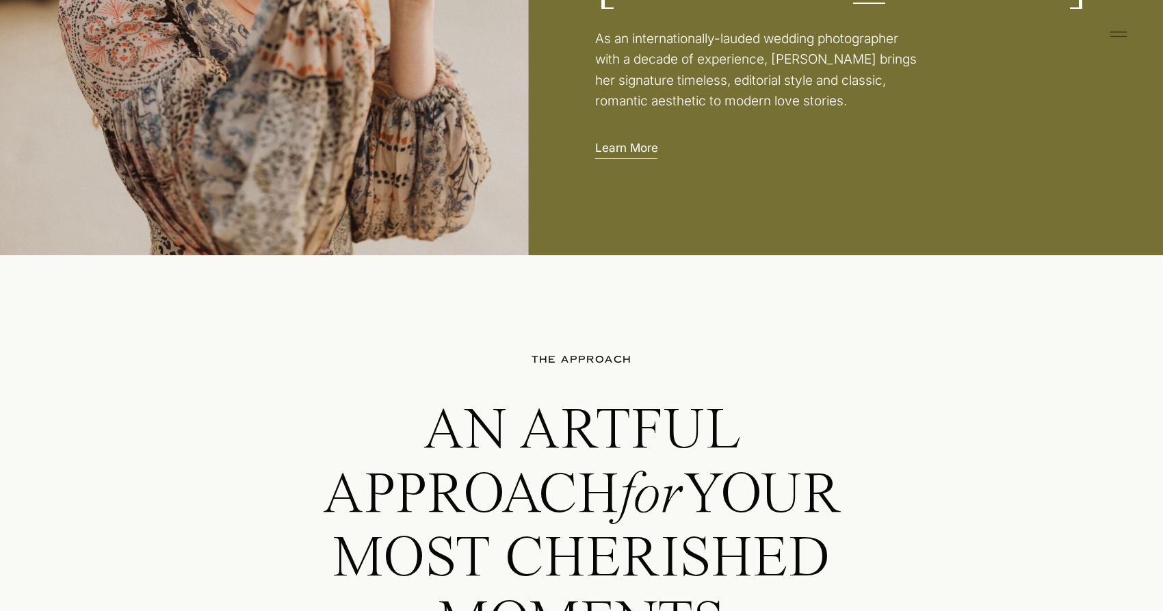
click at [634, 151] on p "Learn More" at bounding box center [630, 147] width 70 height 14
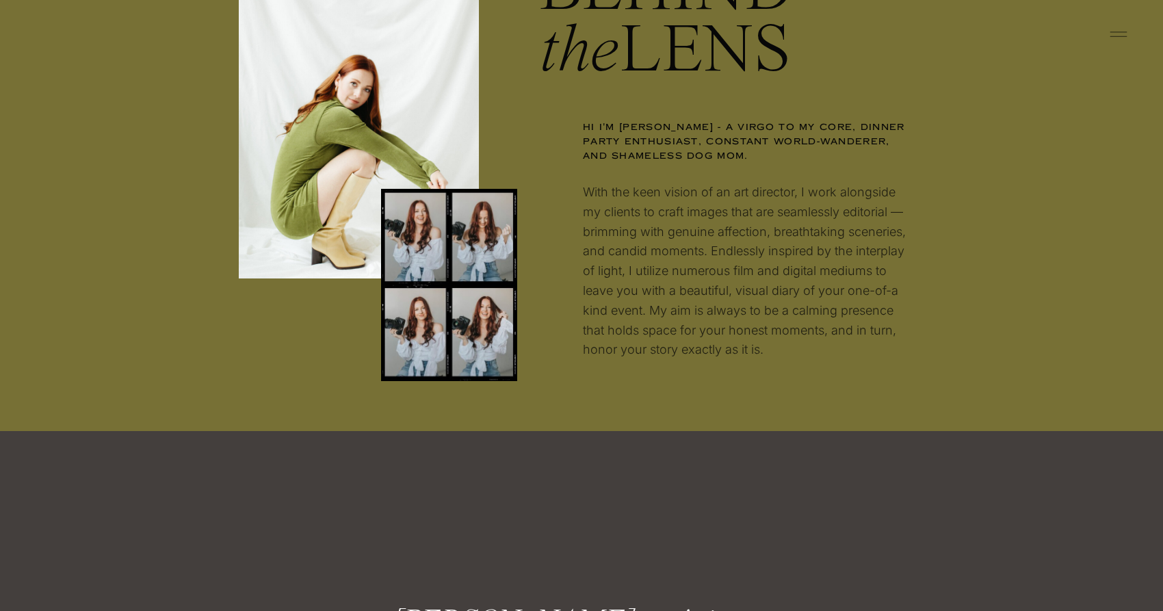
scroll to position [1549, 0]
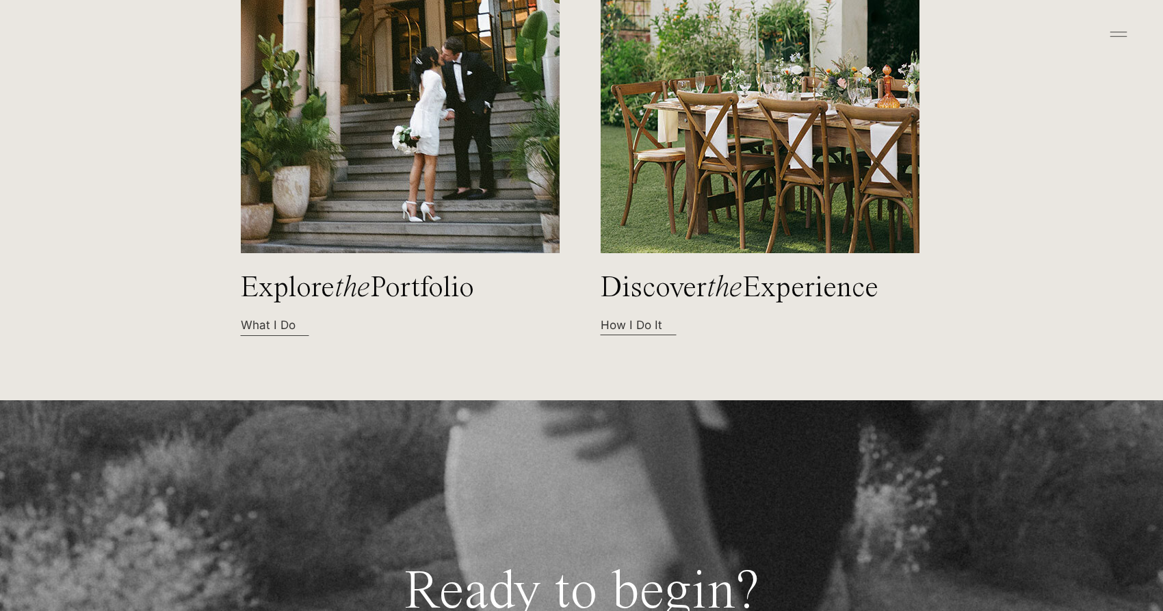
click at [696, 94] on img at bounding box center [760, 38] width 319 height 430
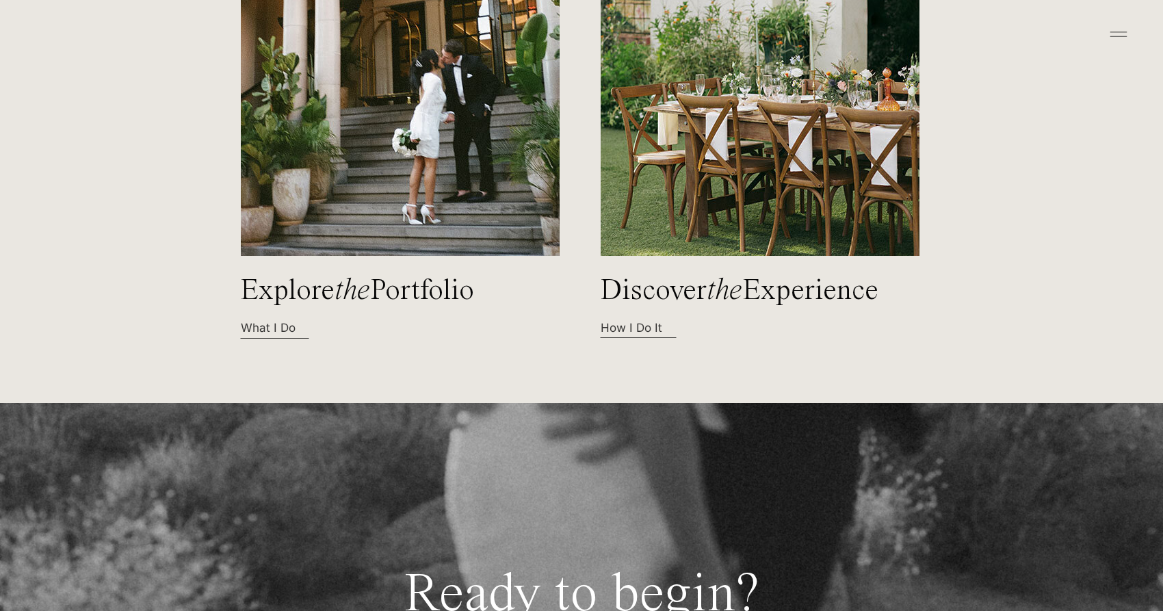
click at [630, 334] on p "How I Do It" at bounding box center [661, 327] width 120 height 14
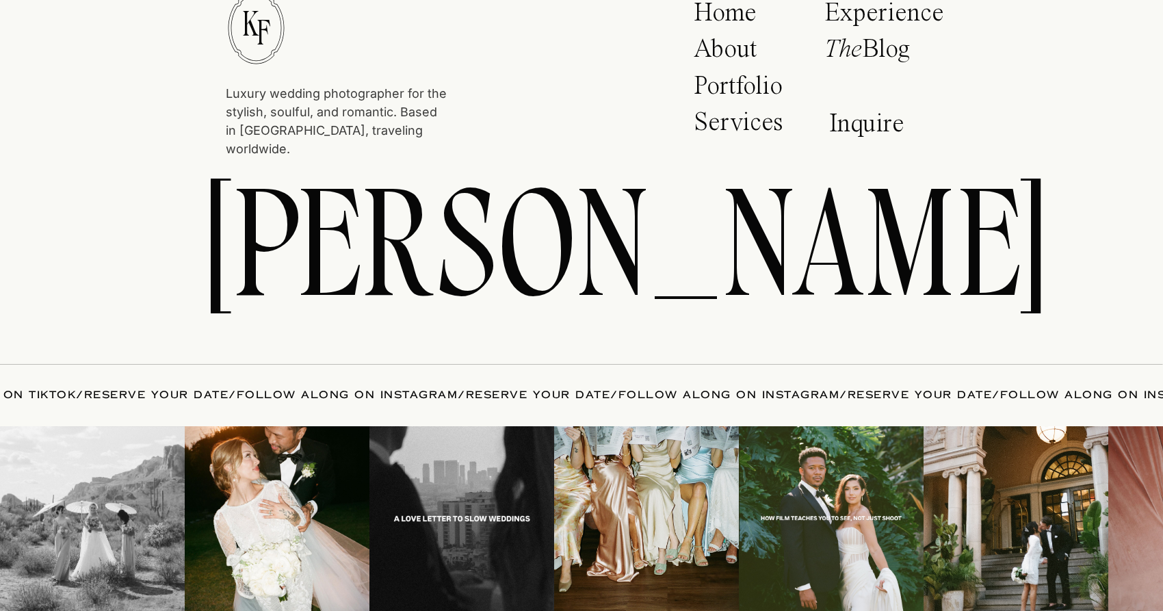
scroll to position [8440, 0]
